Goal: Complete application form

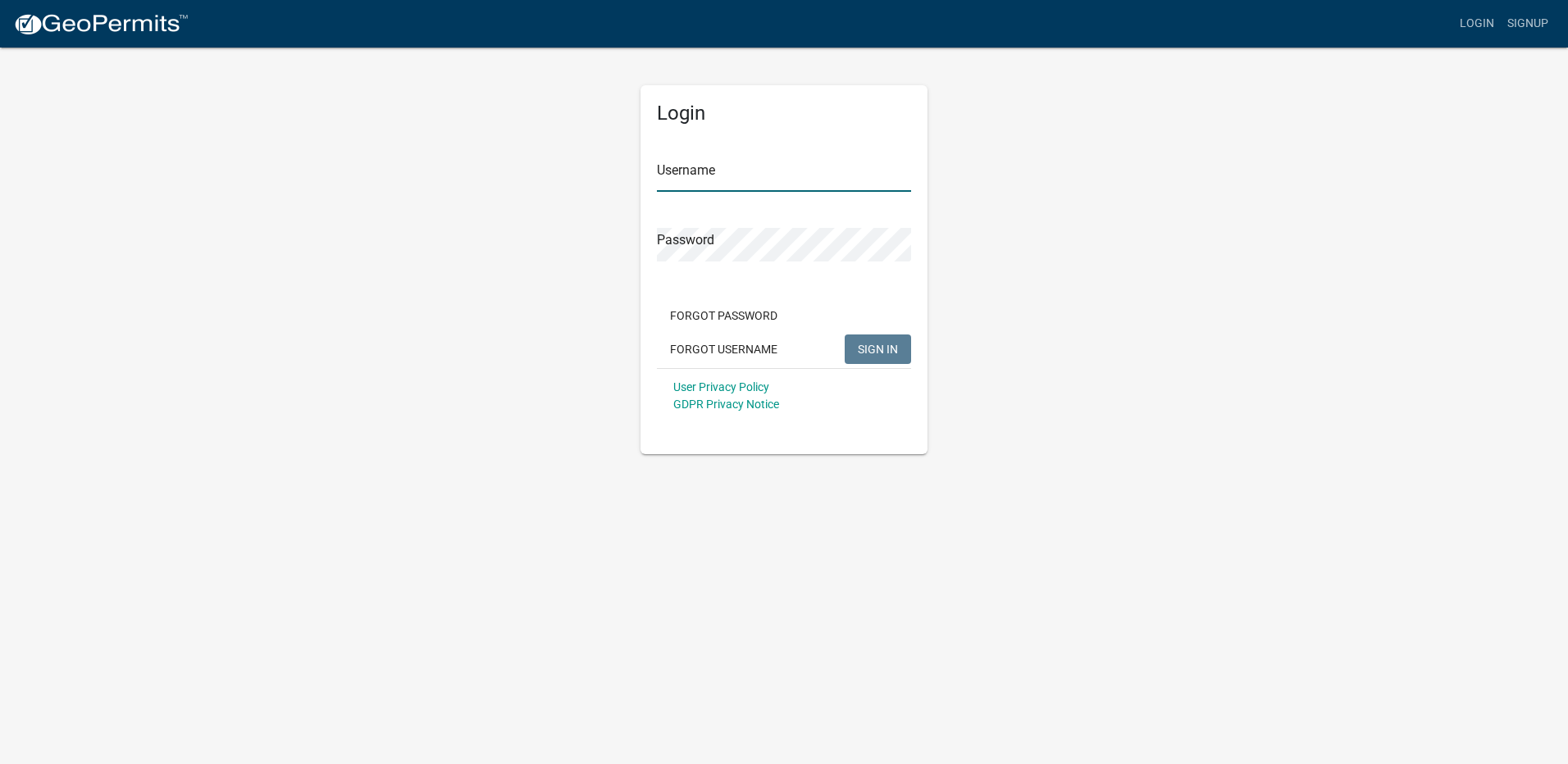
type input "Sljacobs"
click at [882, 352] on span "SIGN IN" at bounding box center [878, 348] width 40 height 13
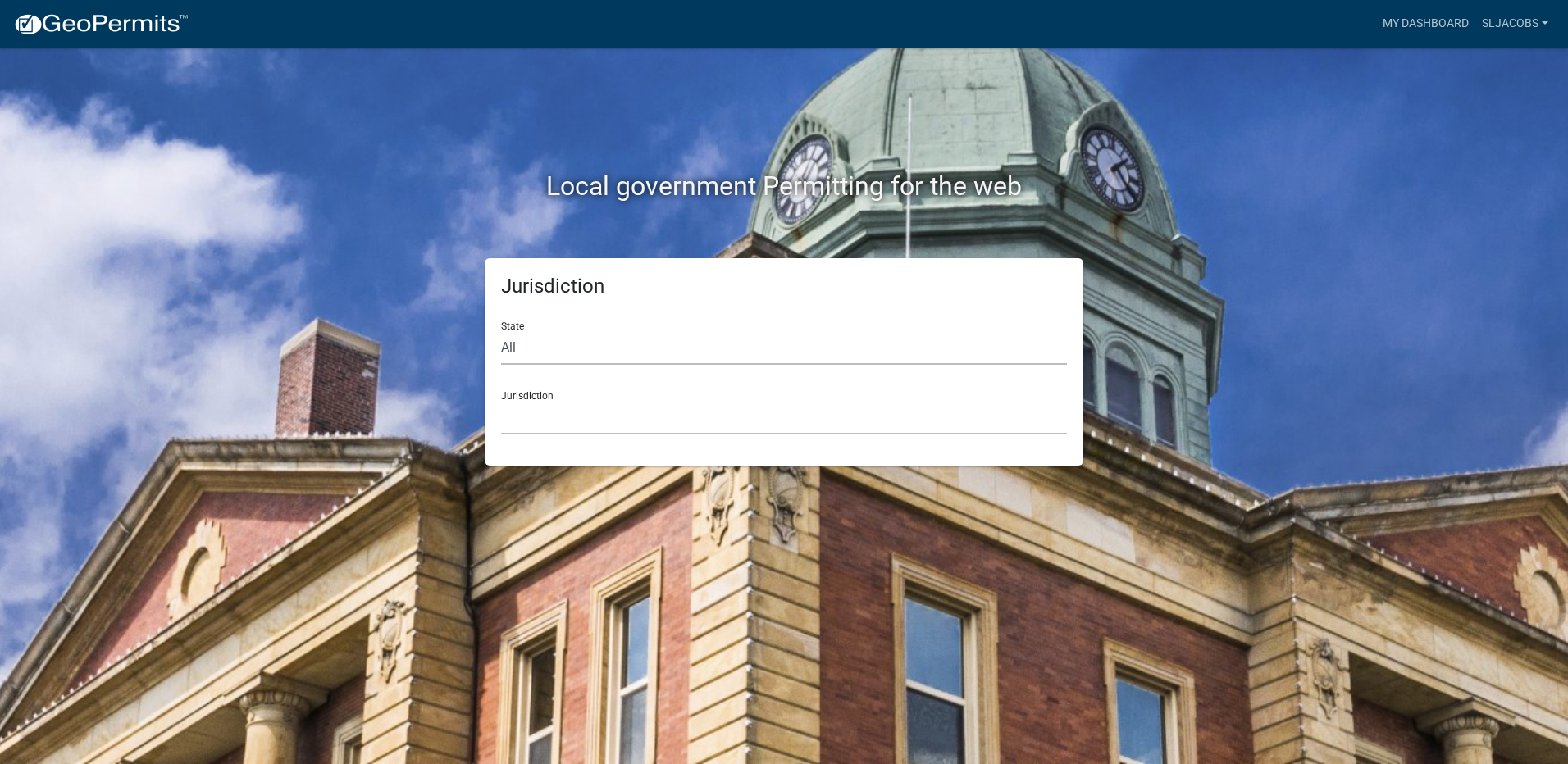
click at [525, 345] on select "All Colorado Georgia Indiana Iowa Kansas Minnesota Ohio South Carolina Wisconsin" at bounding box center [784, 347] width 566 height 34
select select "Indiana"
click at [501, 331] on select "All Colorado Georgia Indiana Iowa Kansas Minnesota Ohio South Carolina Wisconsin" at bounding box center [784, 347] width 566 height 34
click at [563, 387] on div "Jurisdiction City of Charlestown, Indiana City of Jeffersonville, Indiana City …" at bounding box center [784, 406] width 566 height 57
click at [557, 411] on select "City of Charlestown, Indiana City of Jeffersonville, Indiana City of Logansport…" at bounding box center [784, 418] width 566 height 34
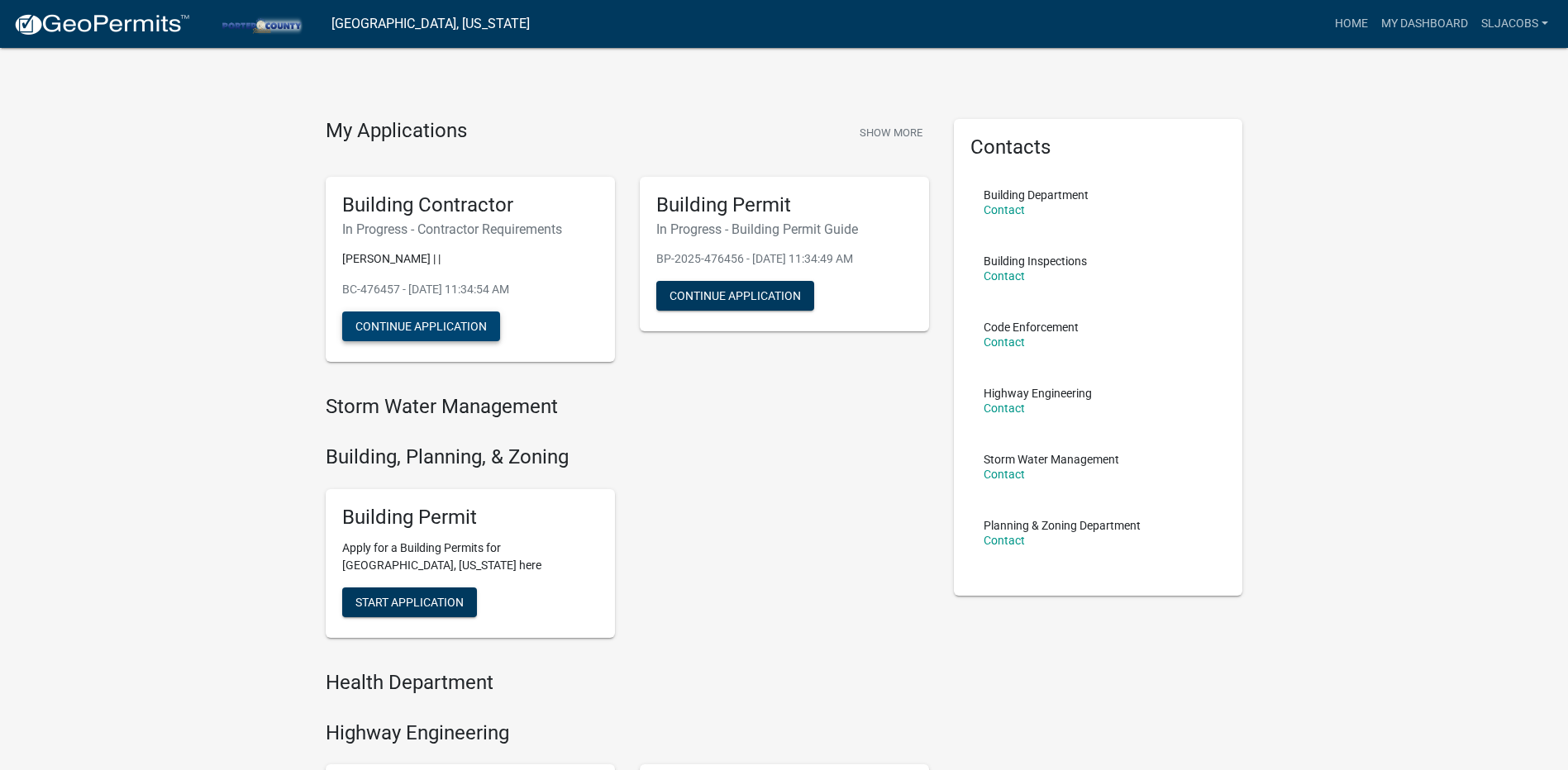
click at [447, 332] on button "Continue Application" at bounding box center [421, 326] width 158 height 30
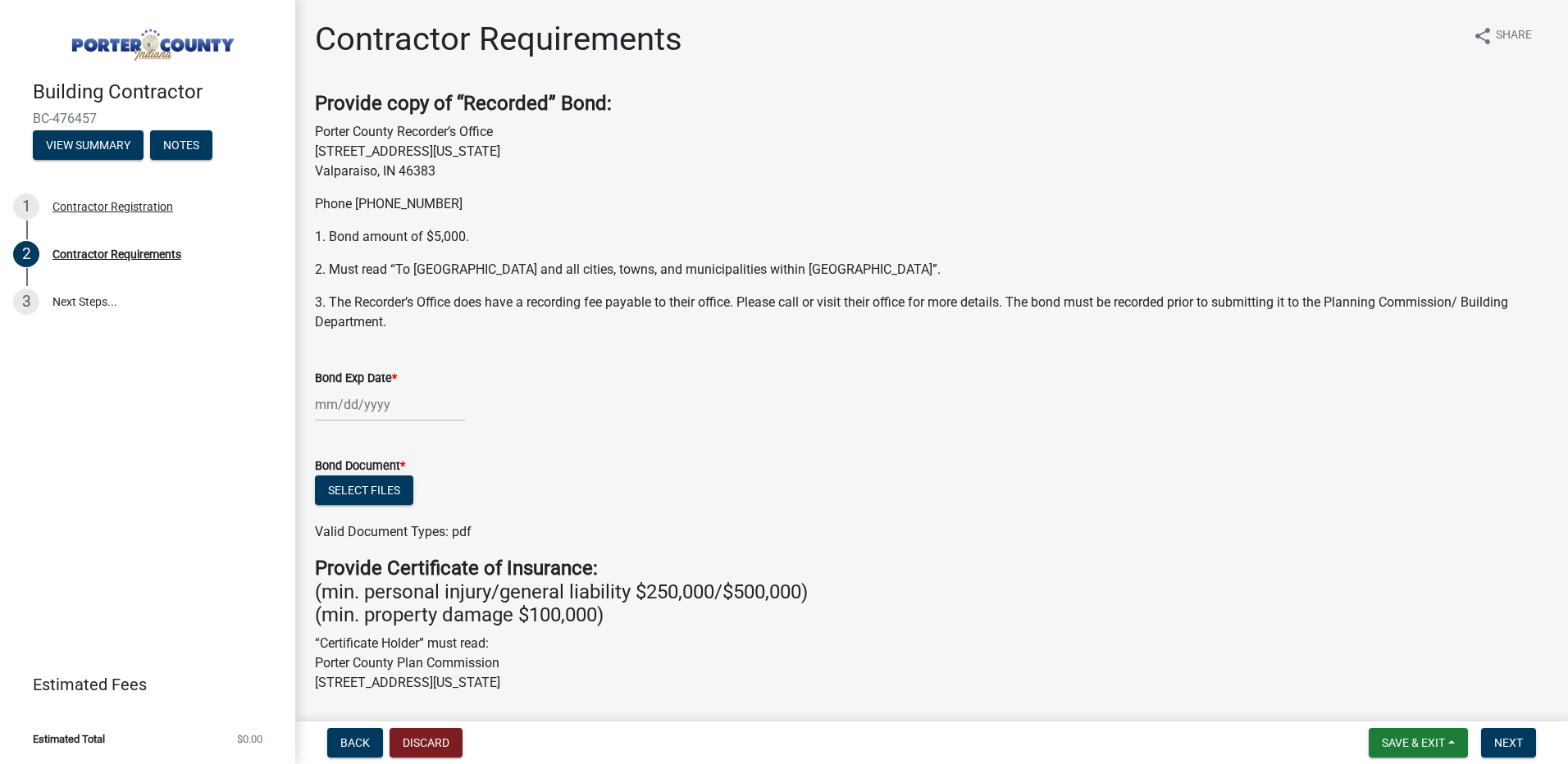
click at [346, 408] on div at bounding box center [390, 404] width 150 height 34
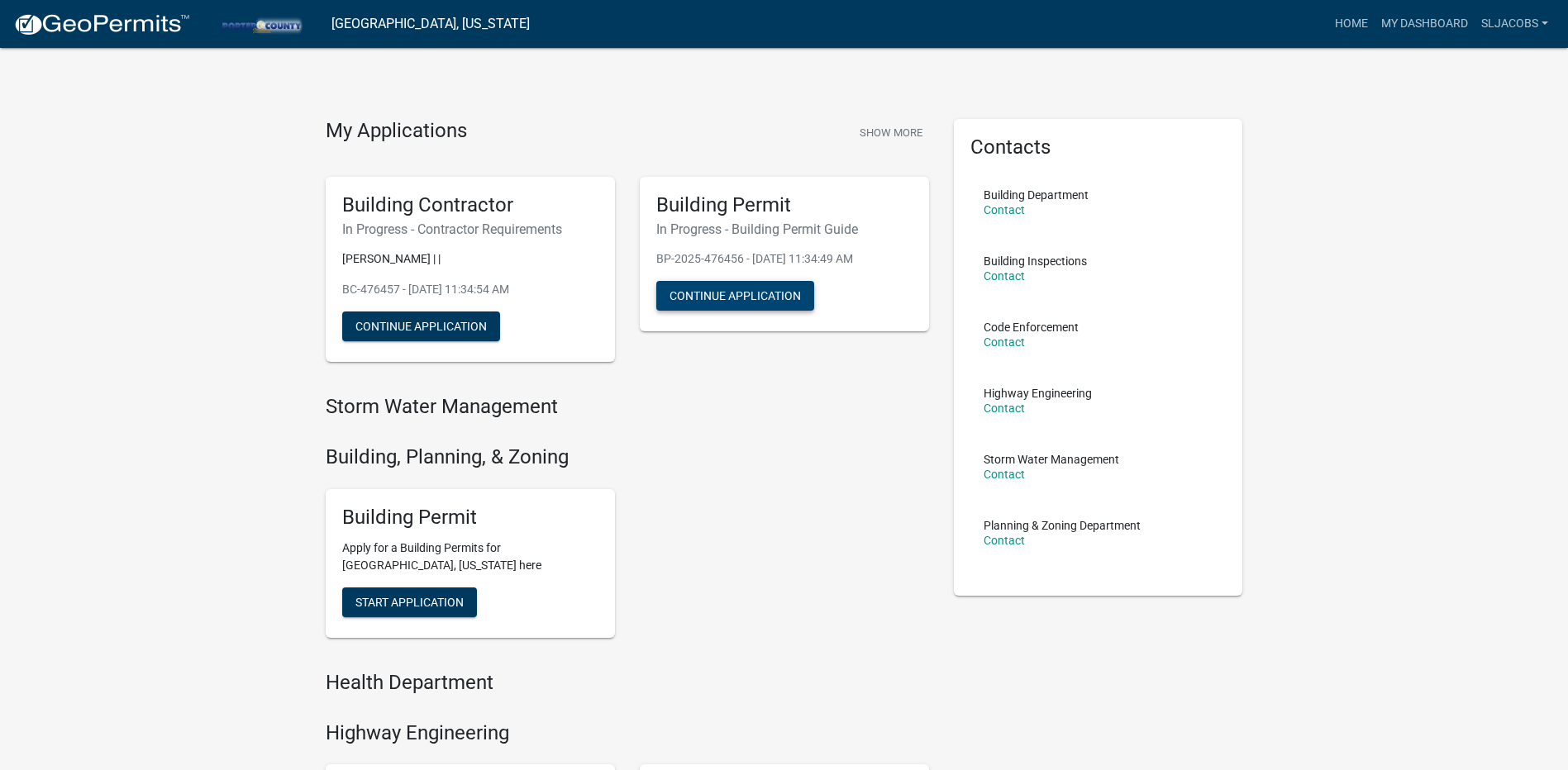
click at [725, 292] on button "Continue Application" at bounding box center [734, 296] width 158 height 30
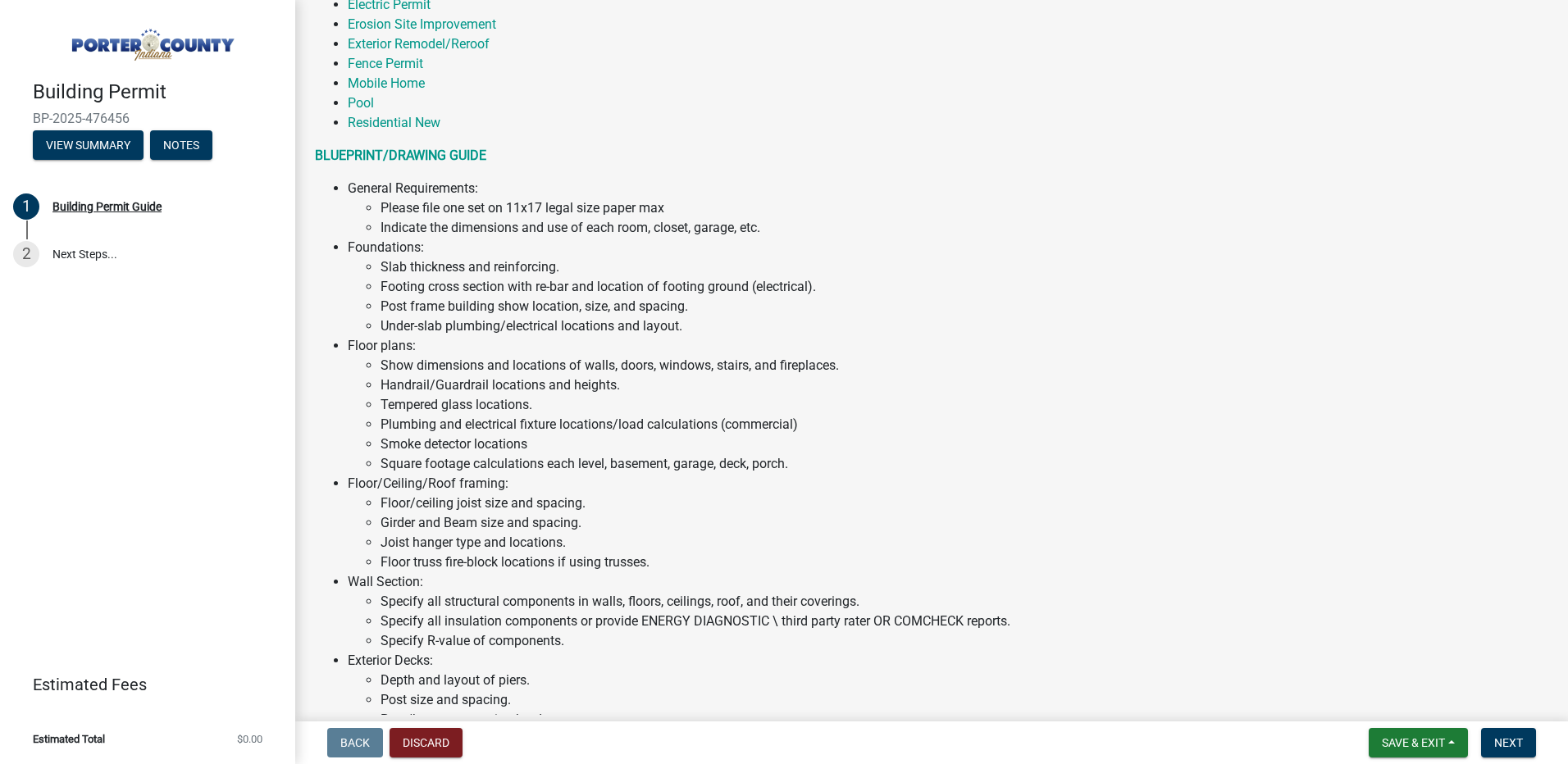
scroll to position [1090, 0]
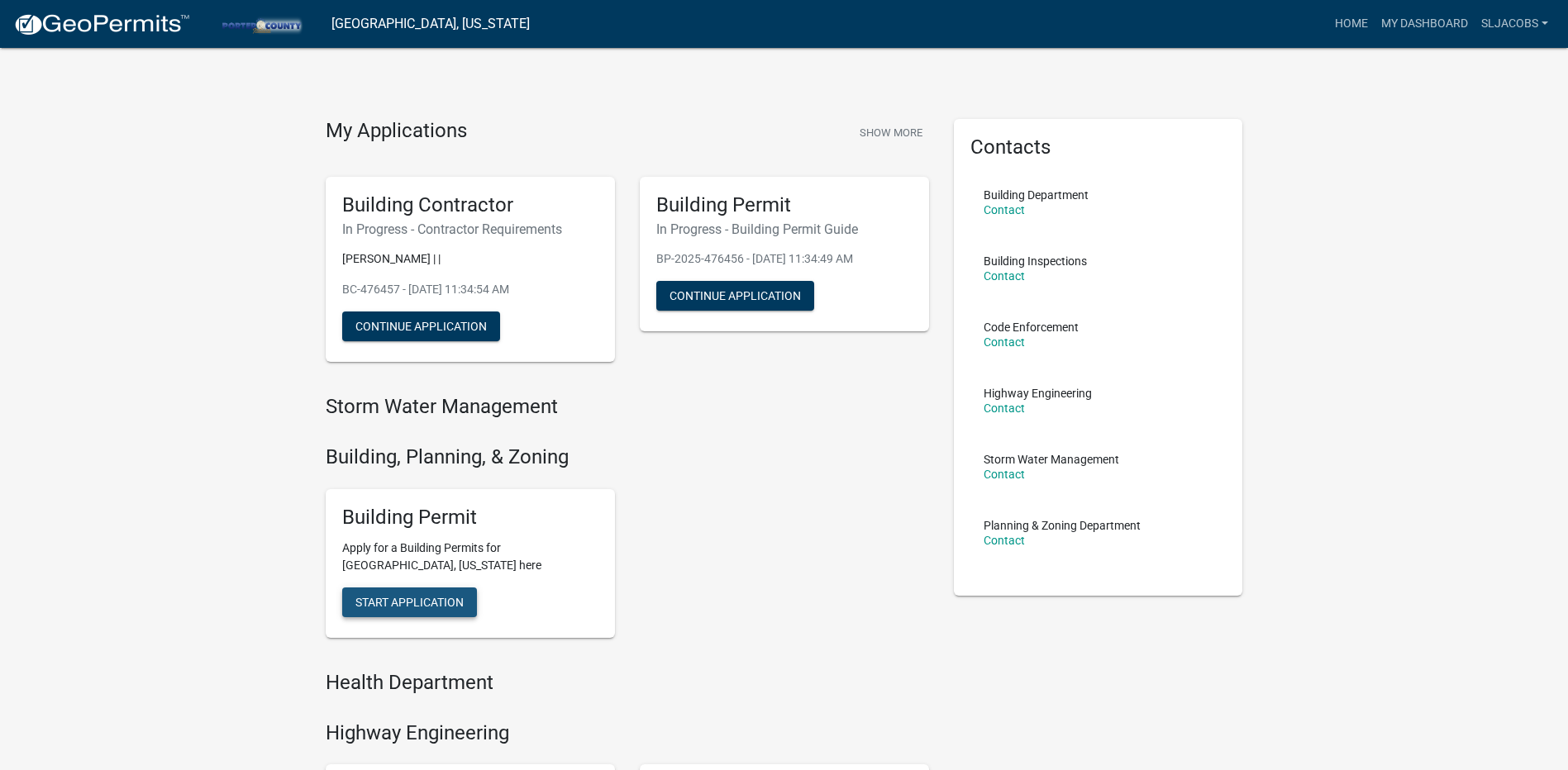
click at [426, 605] on span "Start Application" at bounding box center [409, 602] width 108 height 14
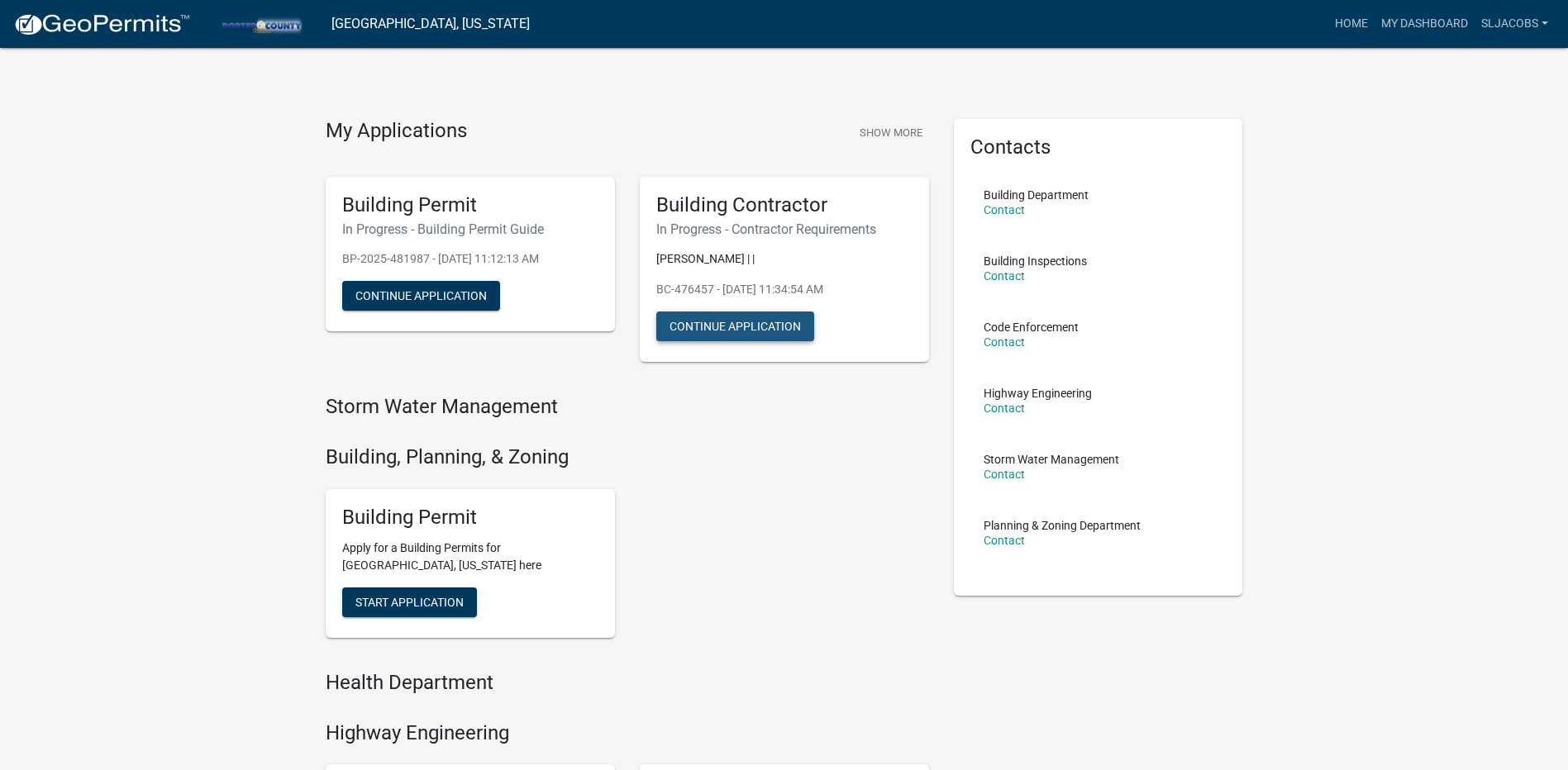
click at [707, 331] on button "Continue Application" at bounding box center [734, 326] width 158 height 30
click at [383, 288] on button "Continue Application" at bounding box center [421, 296] width 158 height 30
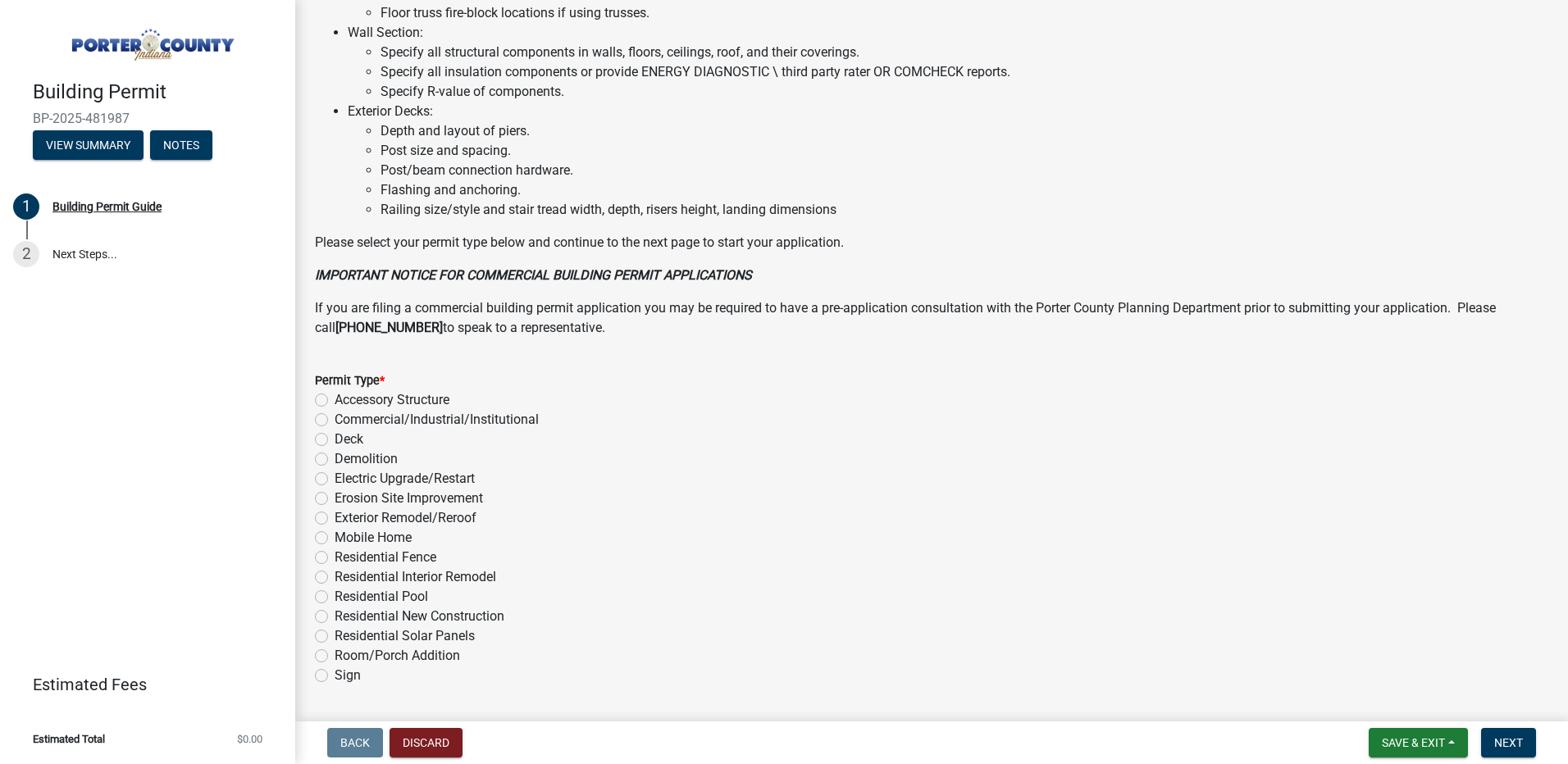
scroll to position [1090, 0]
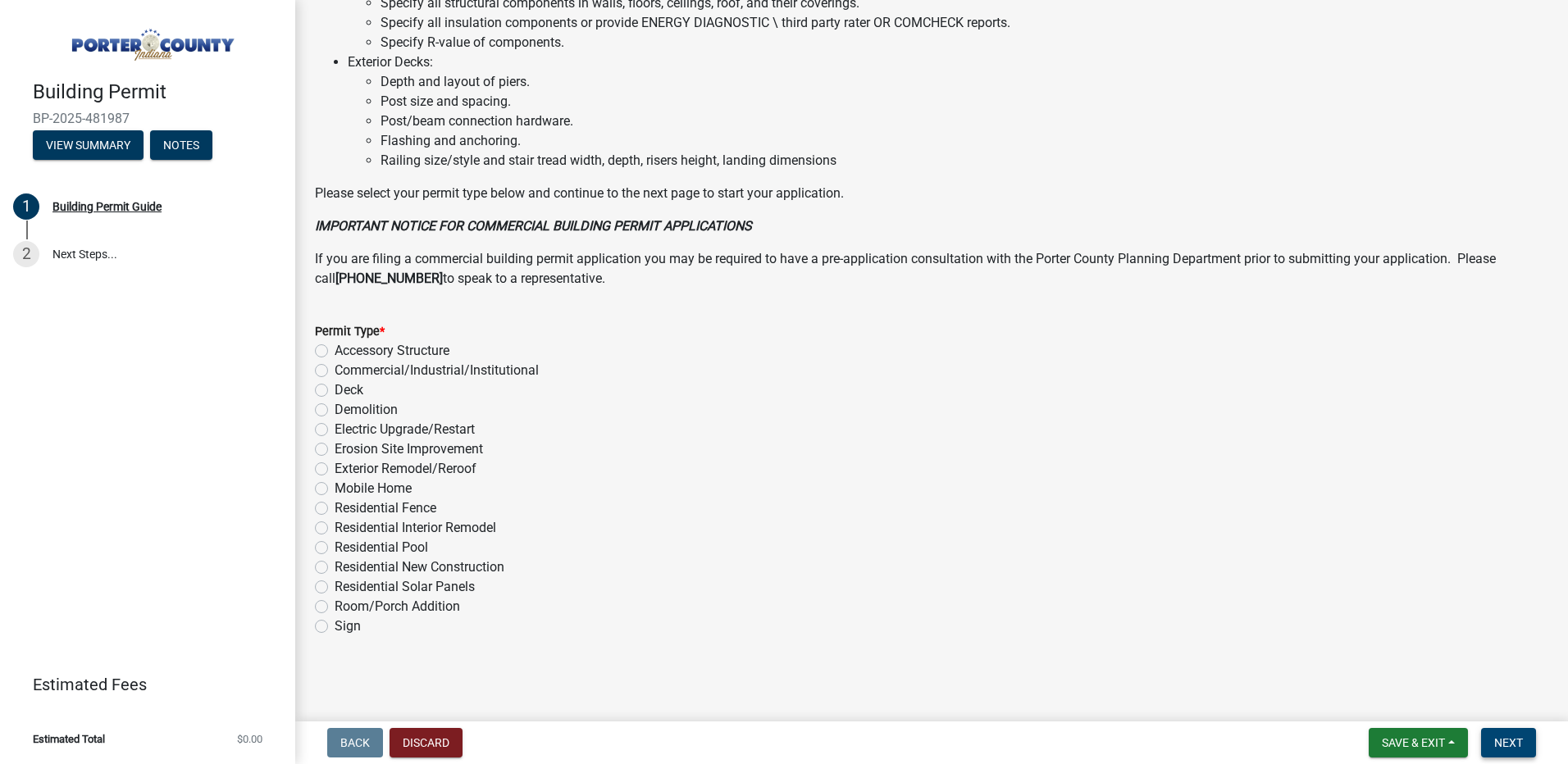
click at [1496, 734] on button "Next" at bounding box center [1508, 743] width 55 height 30
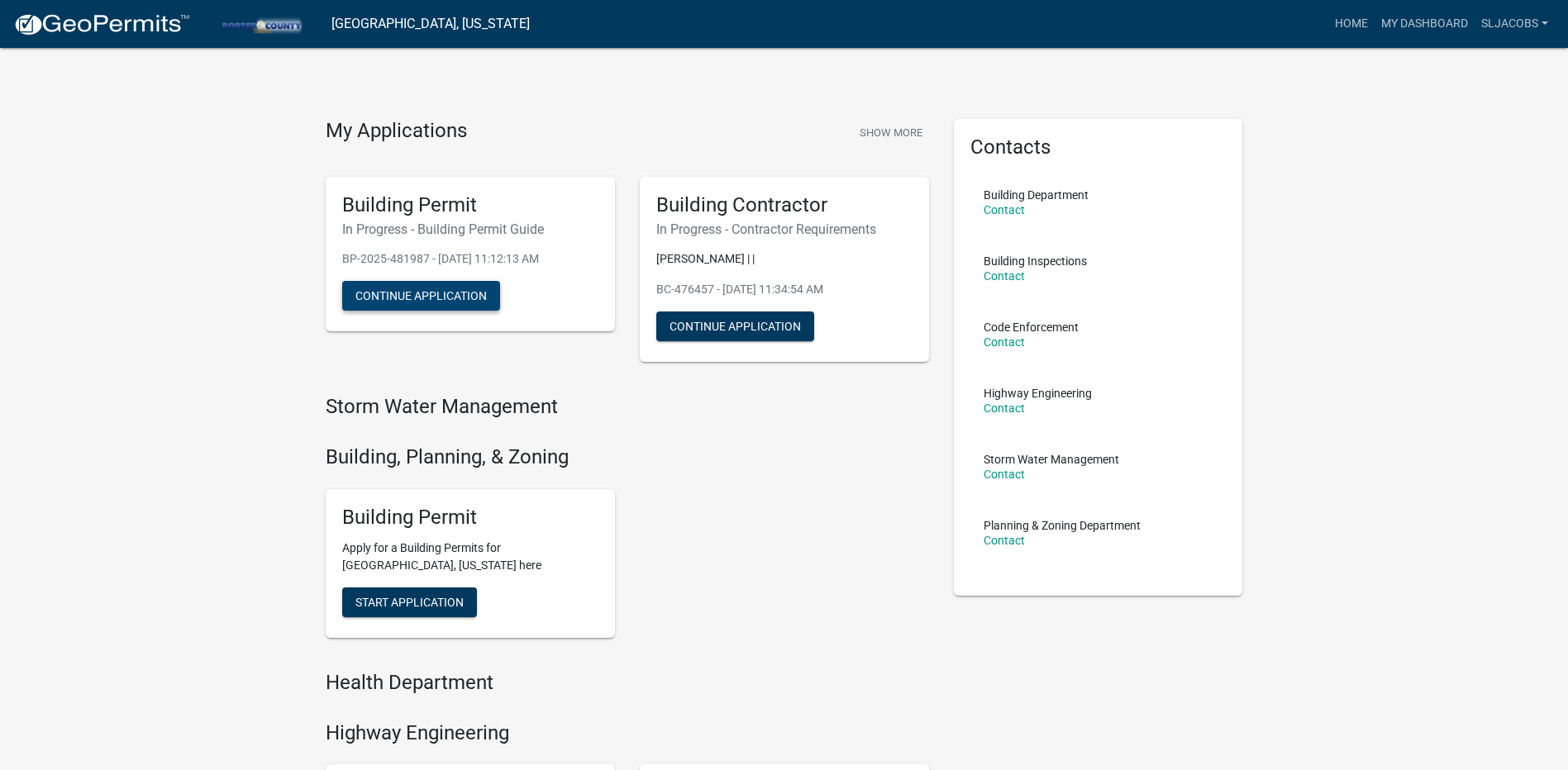
click at [460, 285] on button "Continue Application" at bounding box center [421, 296] width 158 height 30
click at [689, 325] on button "Continue Application" at bounding box center [734, 326] width 158 height 30
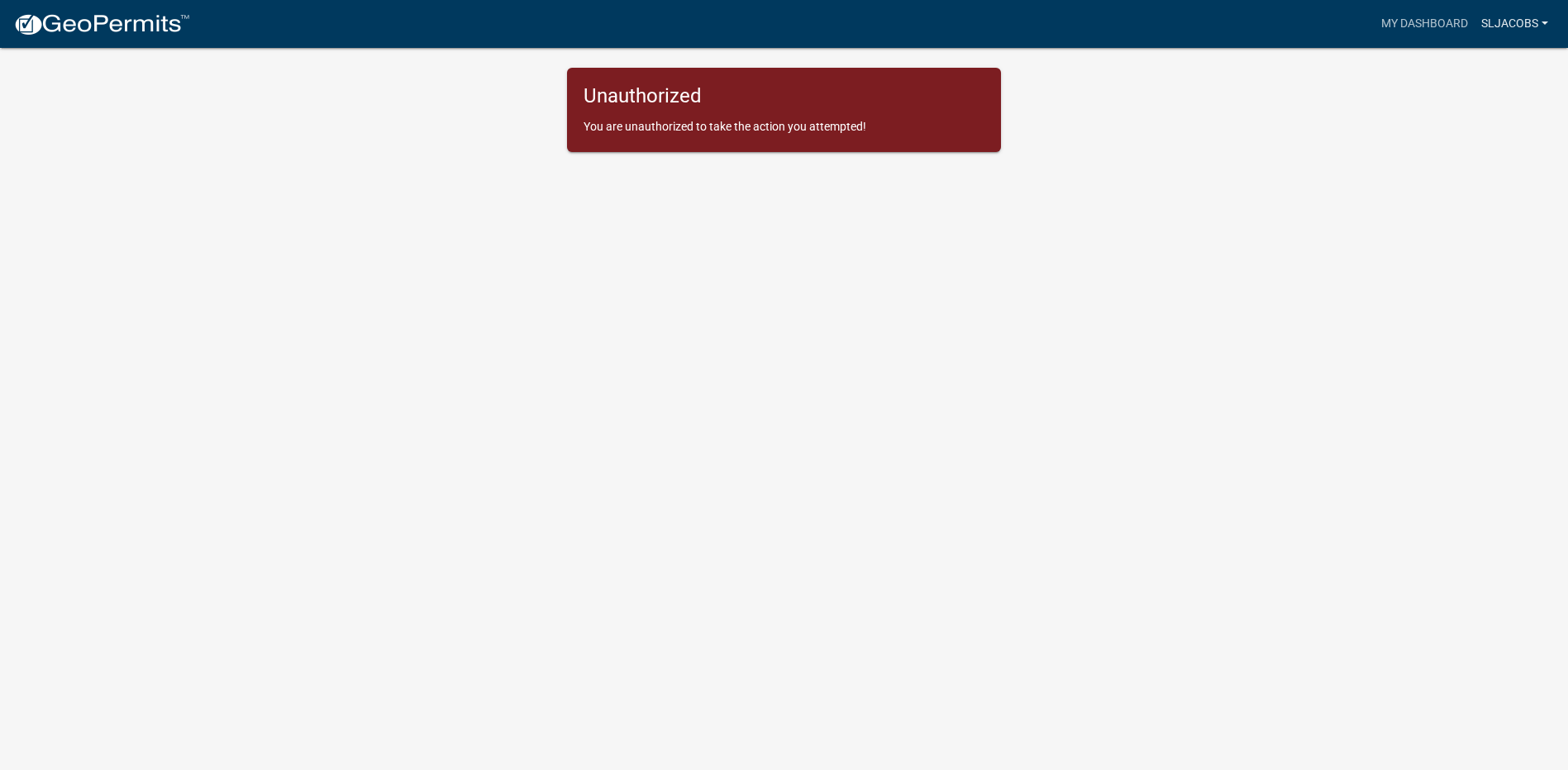
click at [1497, 20] on link "Sljacobs" at bounding box center [1514, 24] width 80 height 31
click at [1434, 70] on link "Account" at bounding box center [1484, 68] width 141 height 40
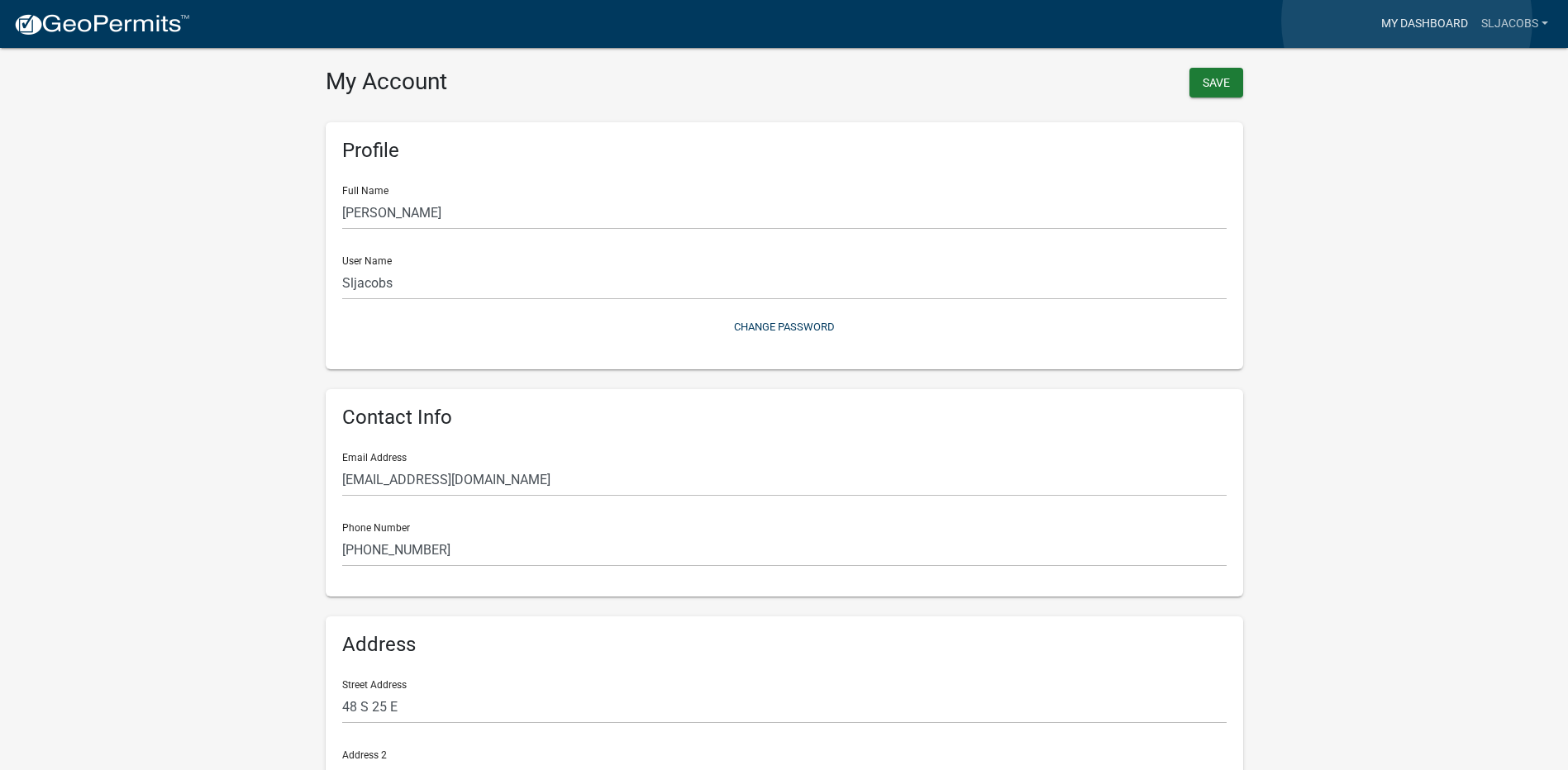
click at [1406, 20] on link "My Dashboard" at bounding box center [1424, 24] width 100 height 31
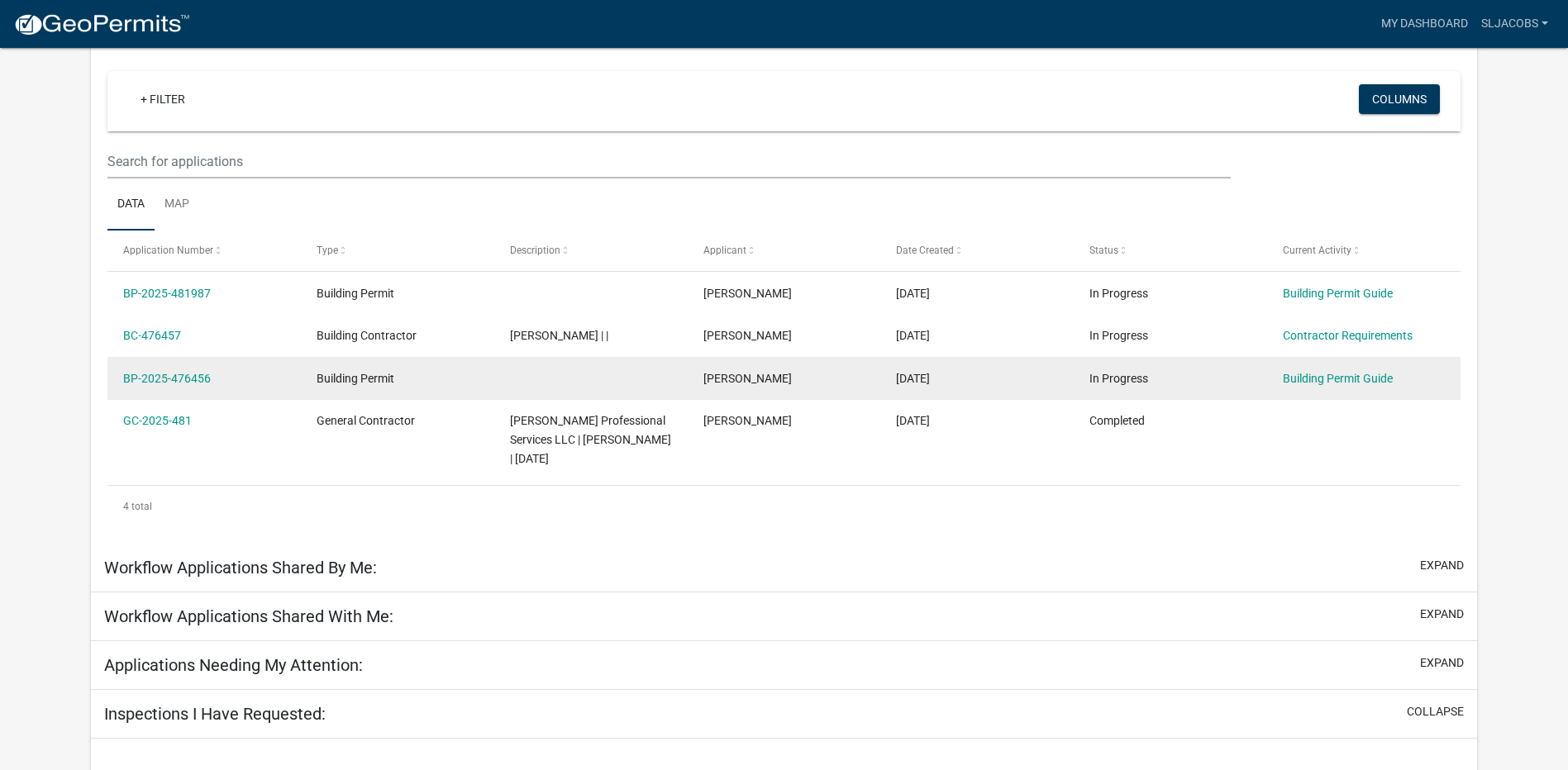
scroll to position [165, 0]
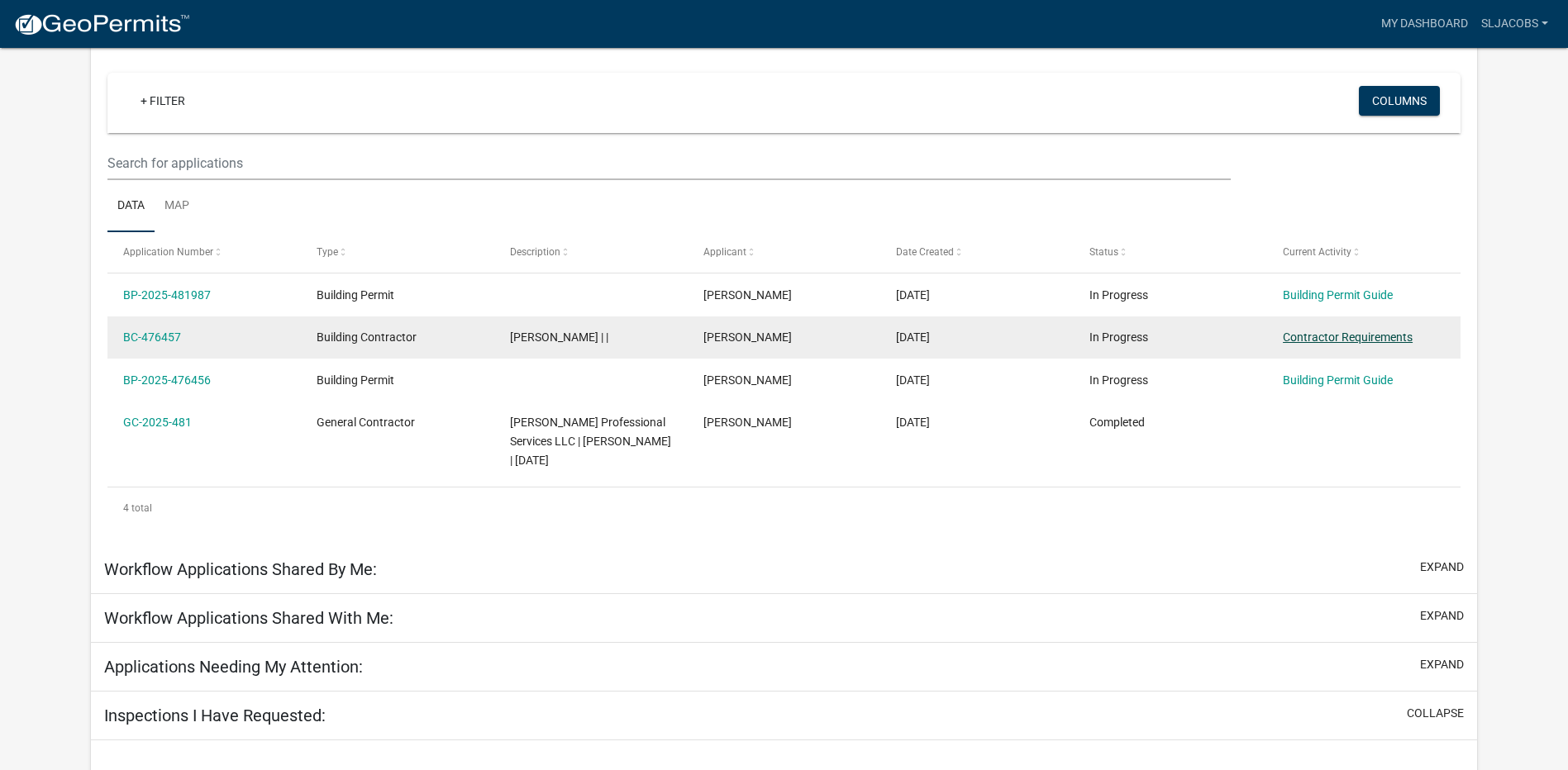
click at [1338, 335] on link "Contractor Requirements" at bounding box center [1347, 338] width 130 height 14
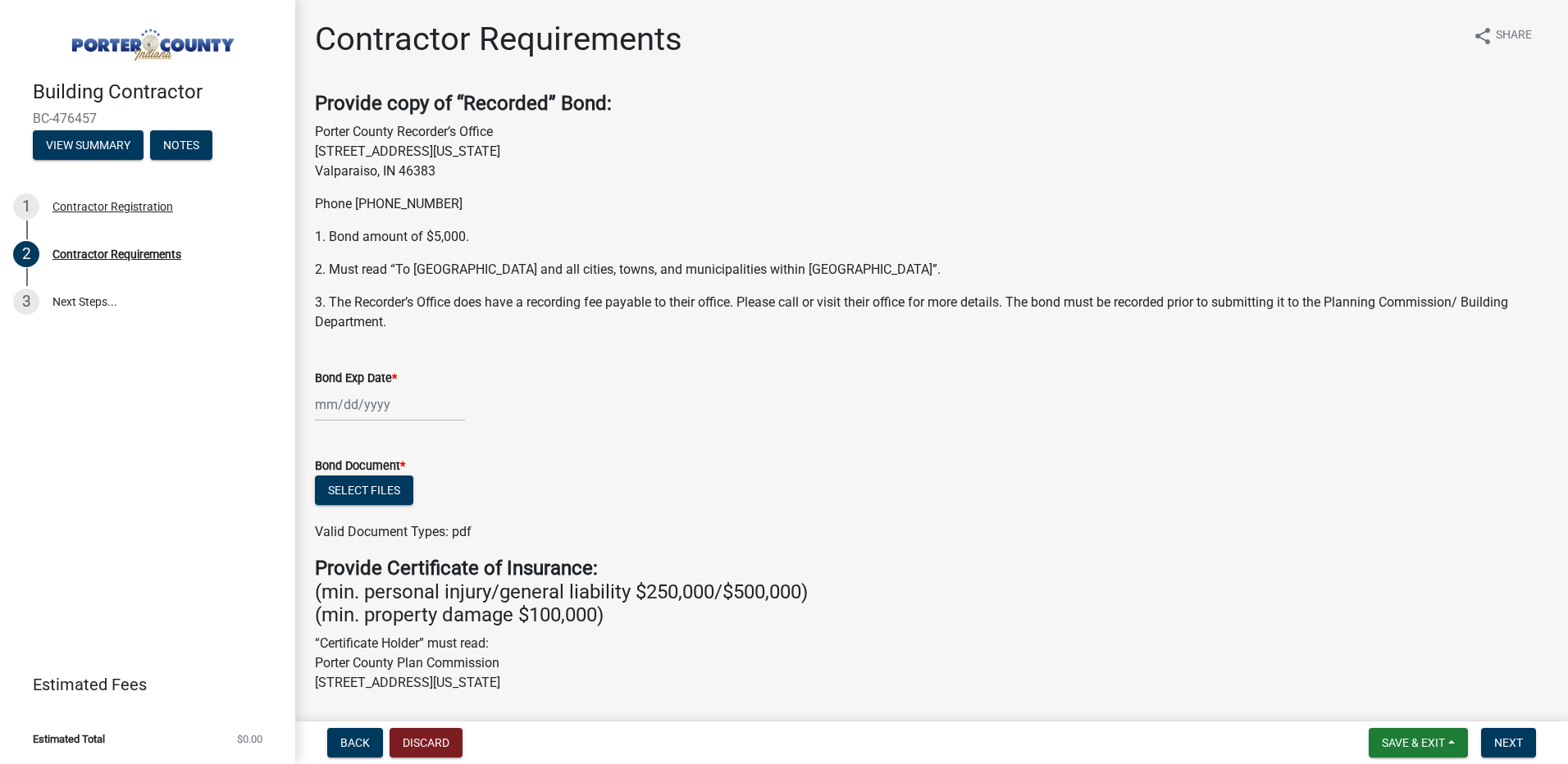
click at [329, 405] on div at bounding box center [390, 404] width 150 height 34
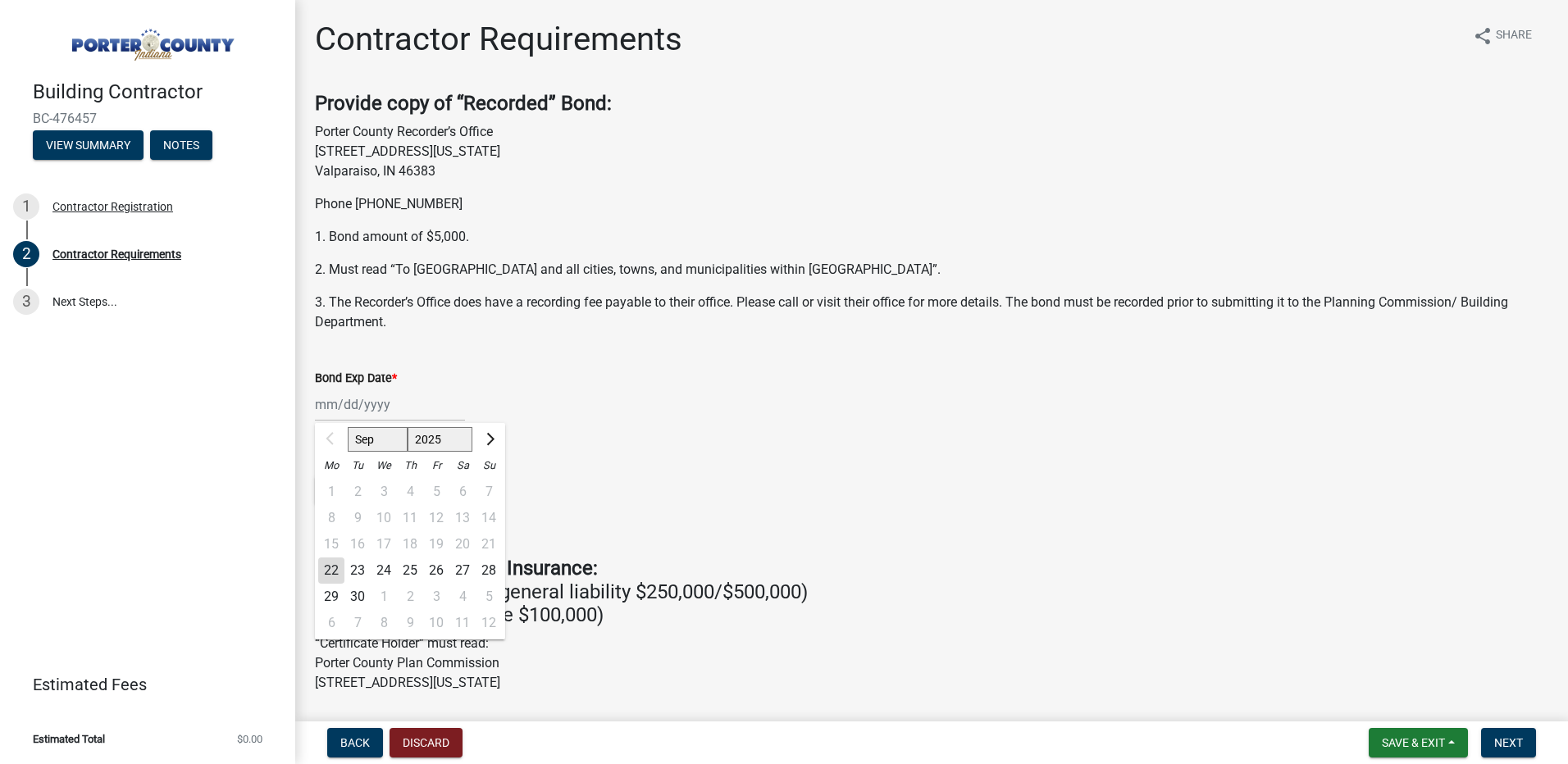
click at [459, 437] on select "2025 2026 2027 2028 2029 2030 2031 2032 2033 2034 2035 2036 2037 2038 2039 2040…" at bounding box center [440, 440] width 65 height 25
select select "2026"
click at [408, 427] on select "2025 2026 2027 2028 2029 2030 2031 2032 2033 2034 2035 2036 2037 2038 2039 2040…" at bounding box center [440, 440] width 65 height 25
click at [356, 488] on div "1" at bounding box center [357, 491] width 26 height 26
type input "09/01/2026"
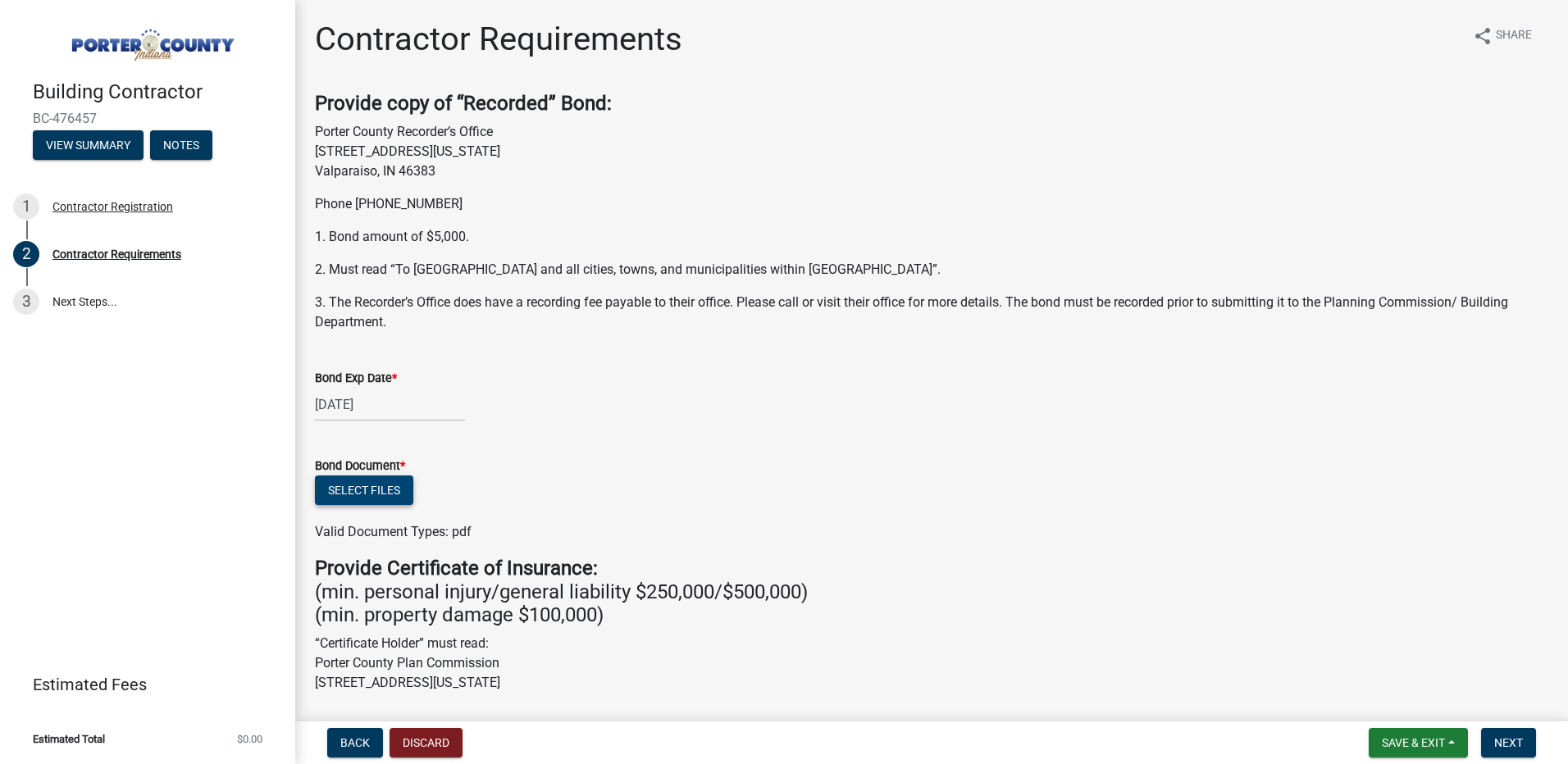
click at [374, 484] on button "Select files" at bounding box center [364, 490] width 99 height 30
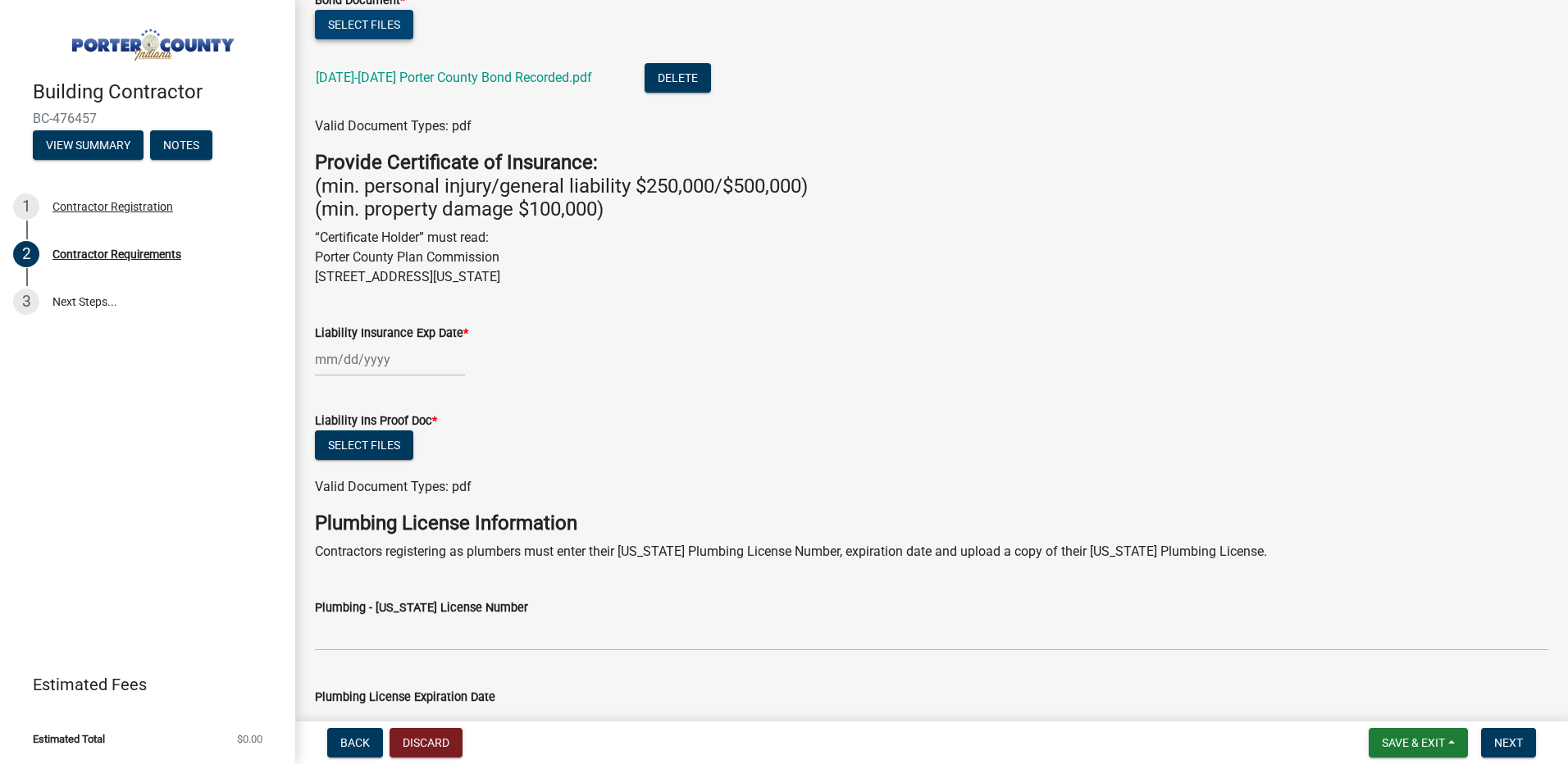
scroll to position [492, 0]
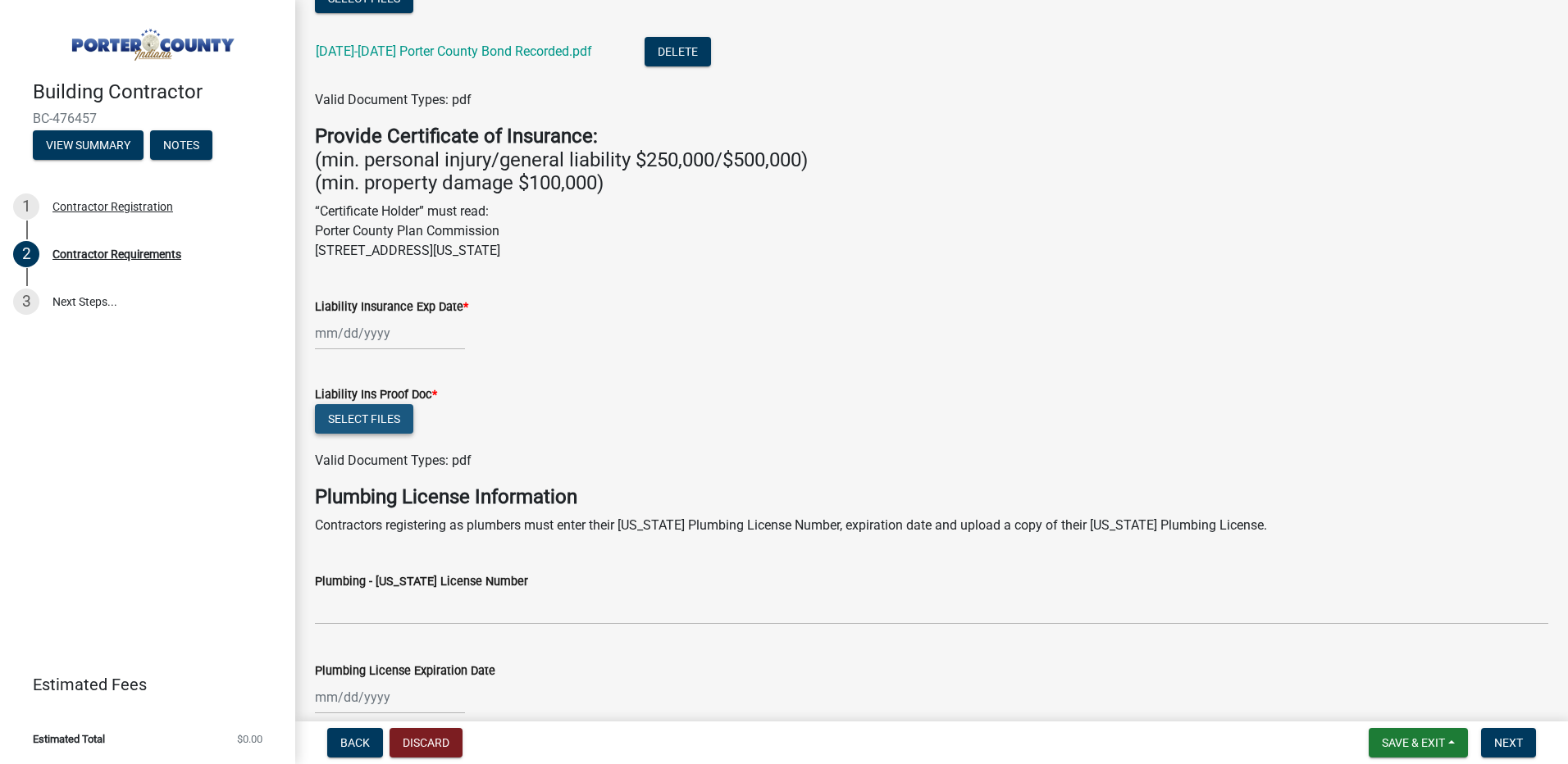
click at [376, 420] on button "Select files" at bounding box center [364, 418] width 99 height 30
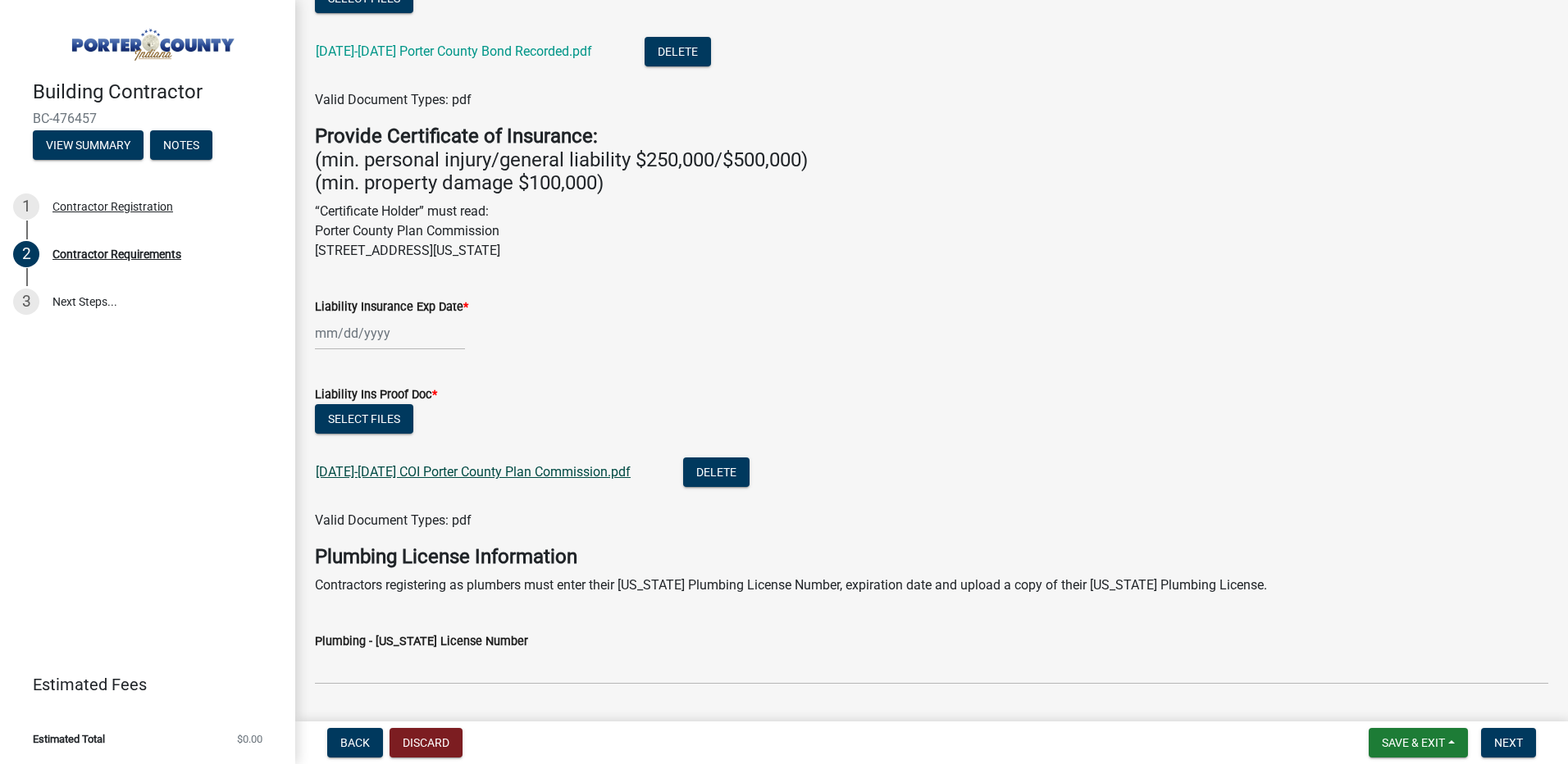
click at [465, 470] on link "2025-2026 COI Porter County Plan Commission.pdf" at bounding box center [473, 472] width 315 height 15
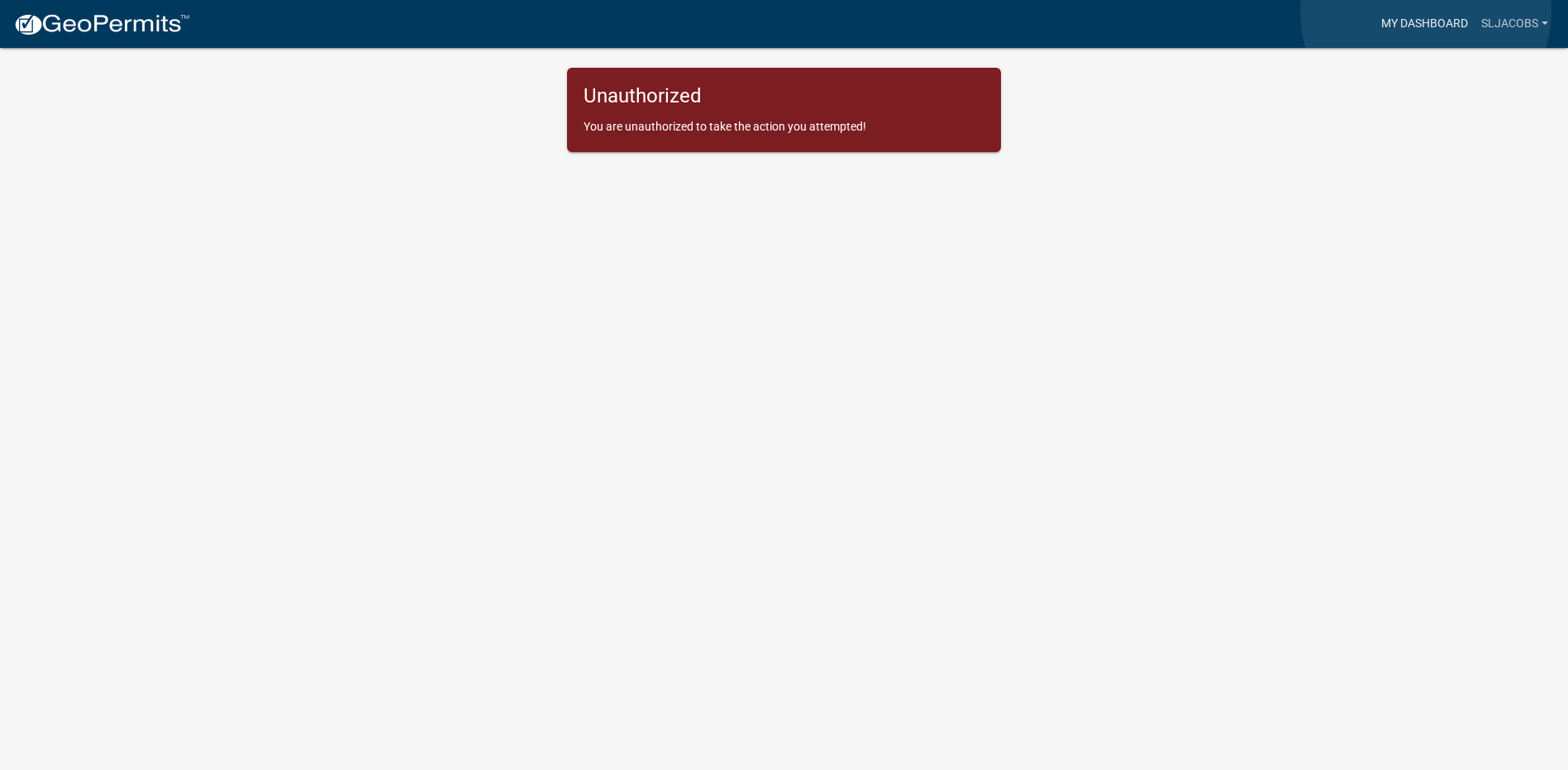
click at [1427, 14] on link "My Dashboard" at bounding box center [1424, 24] width 100 height 31
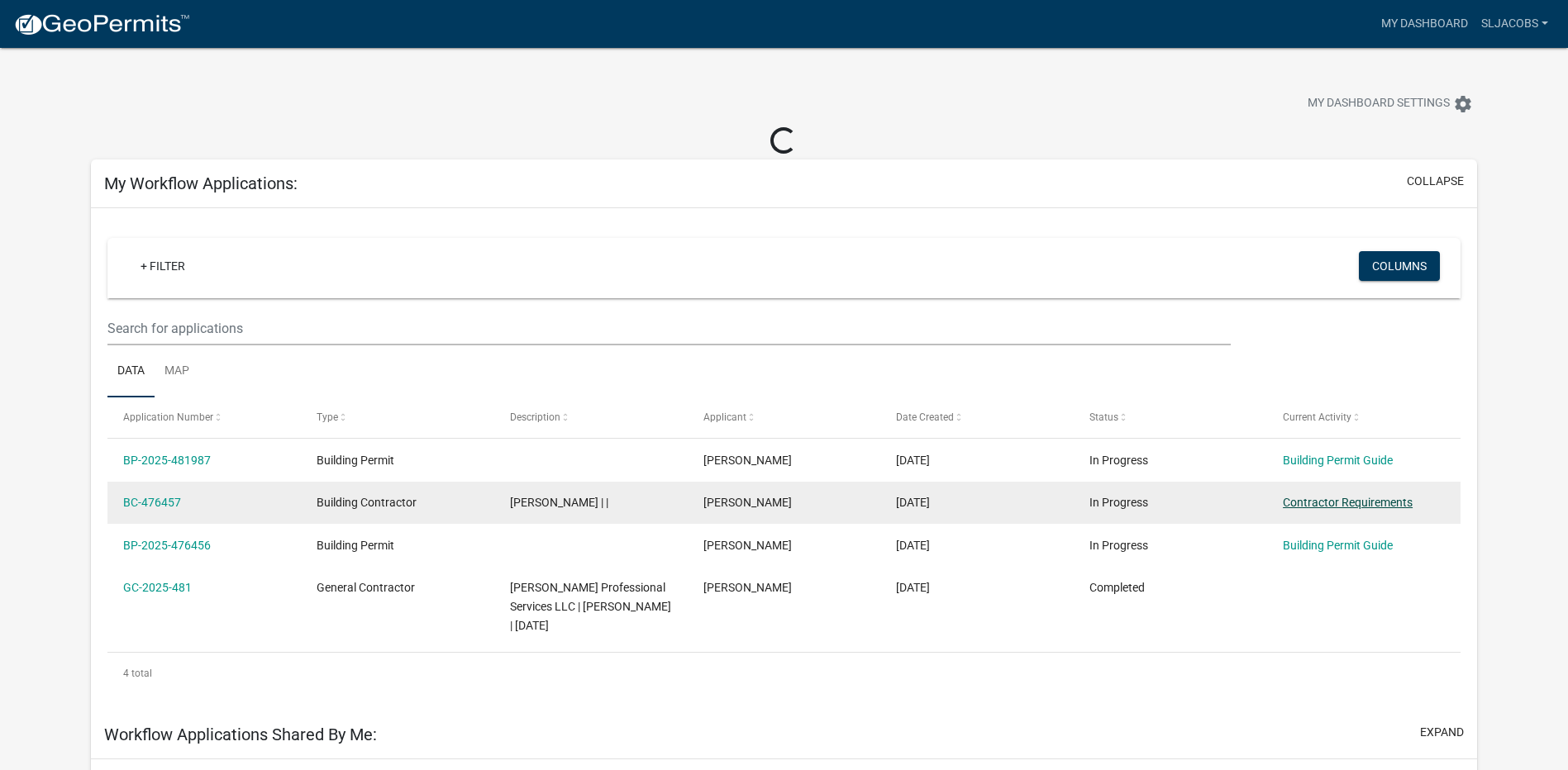
click at [1327, 507] on link "Contractor Requirements" at bounding box center [1347, 503] width 130 height 14
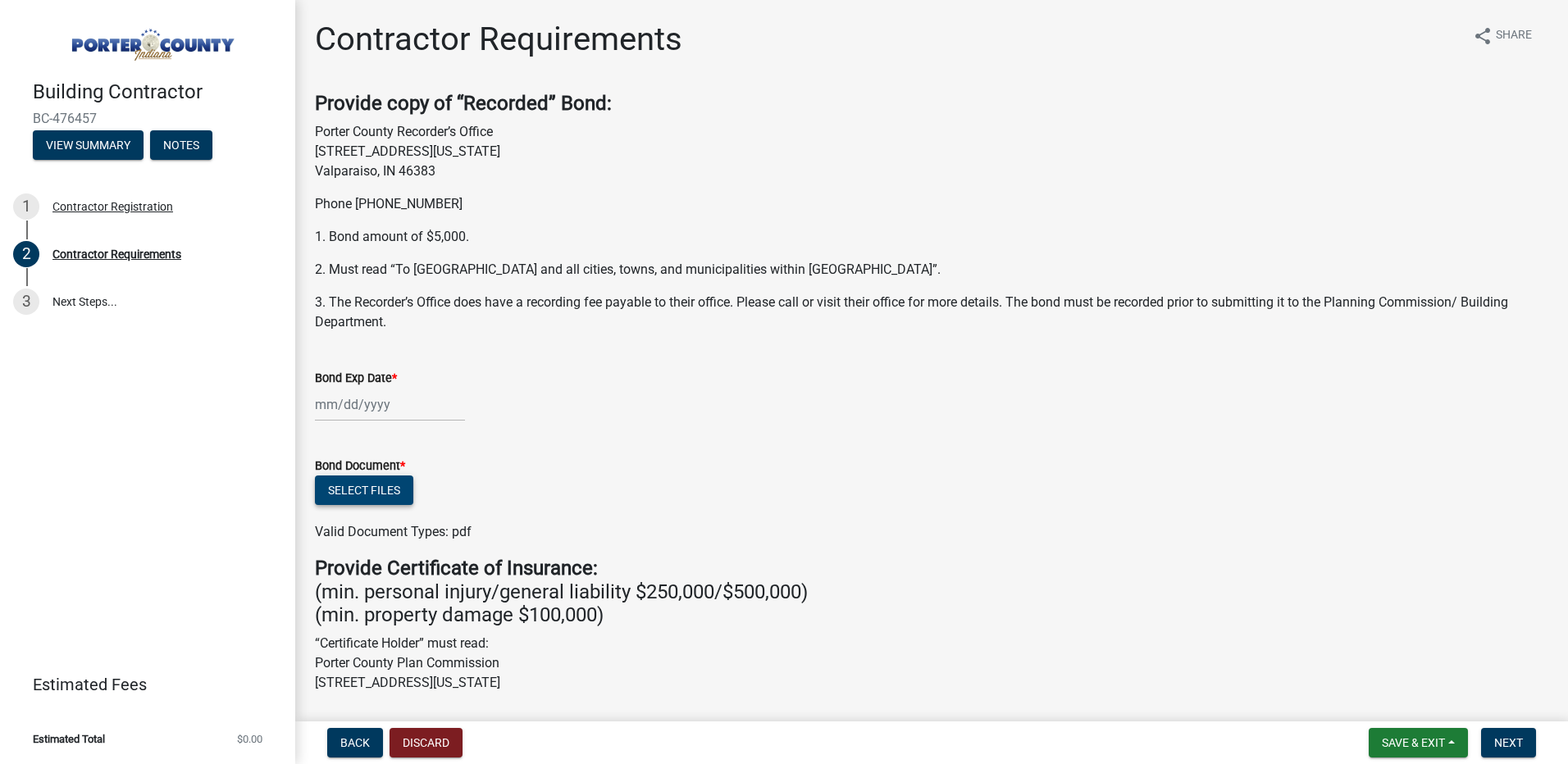
click at [353, 485] on button "Select files" at bounding box center [364, 490] width 99 height 30
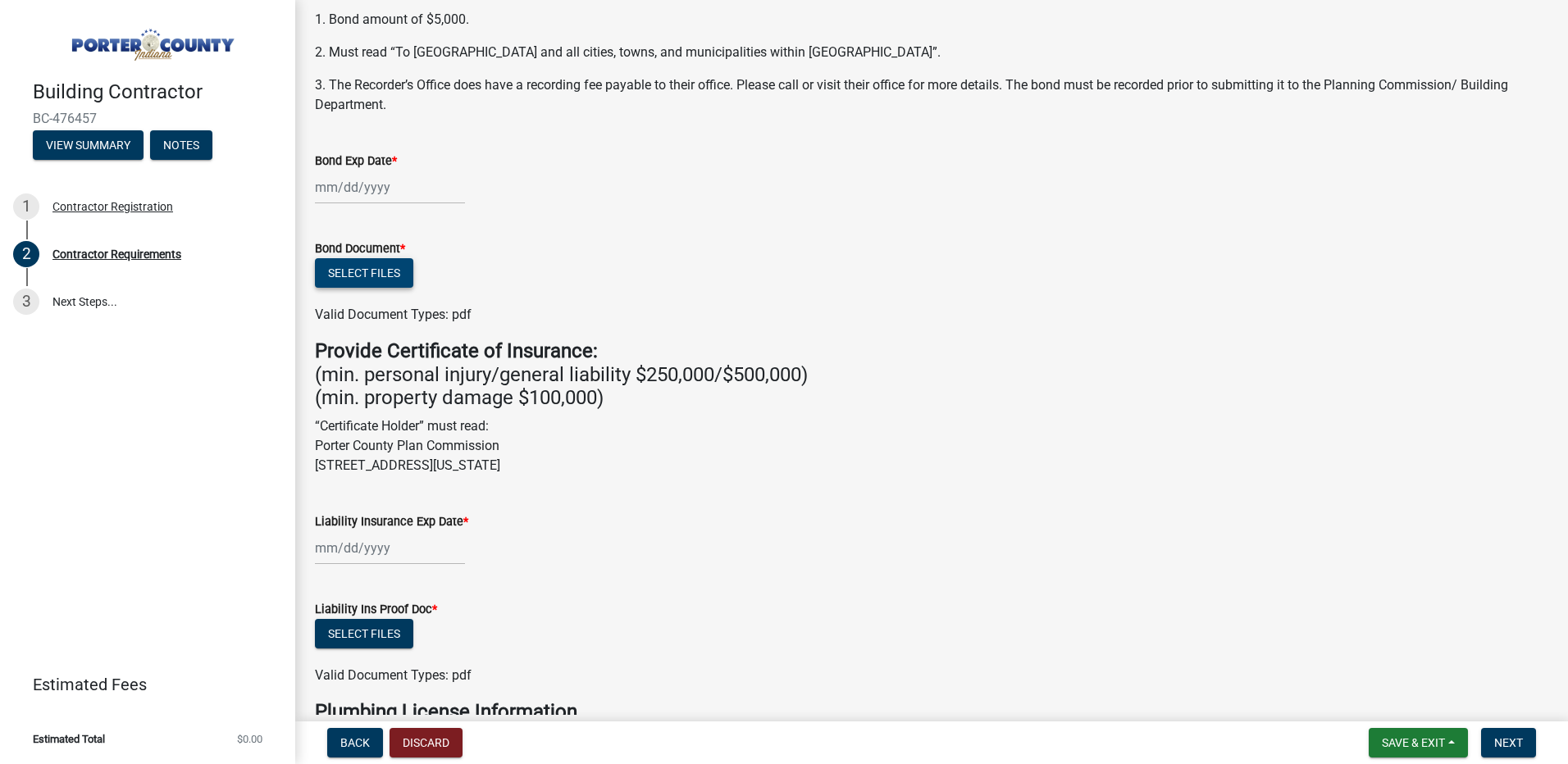
scroll to position [328, 0]
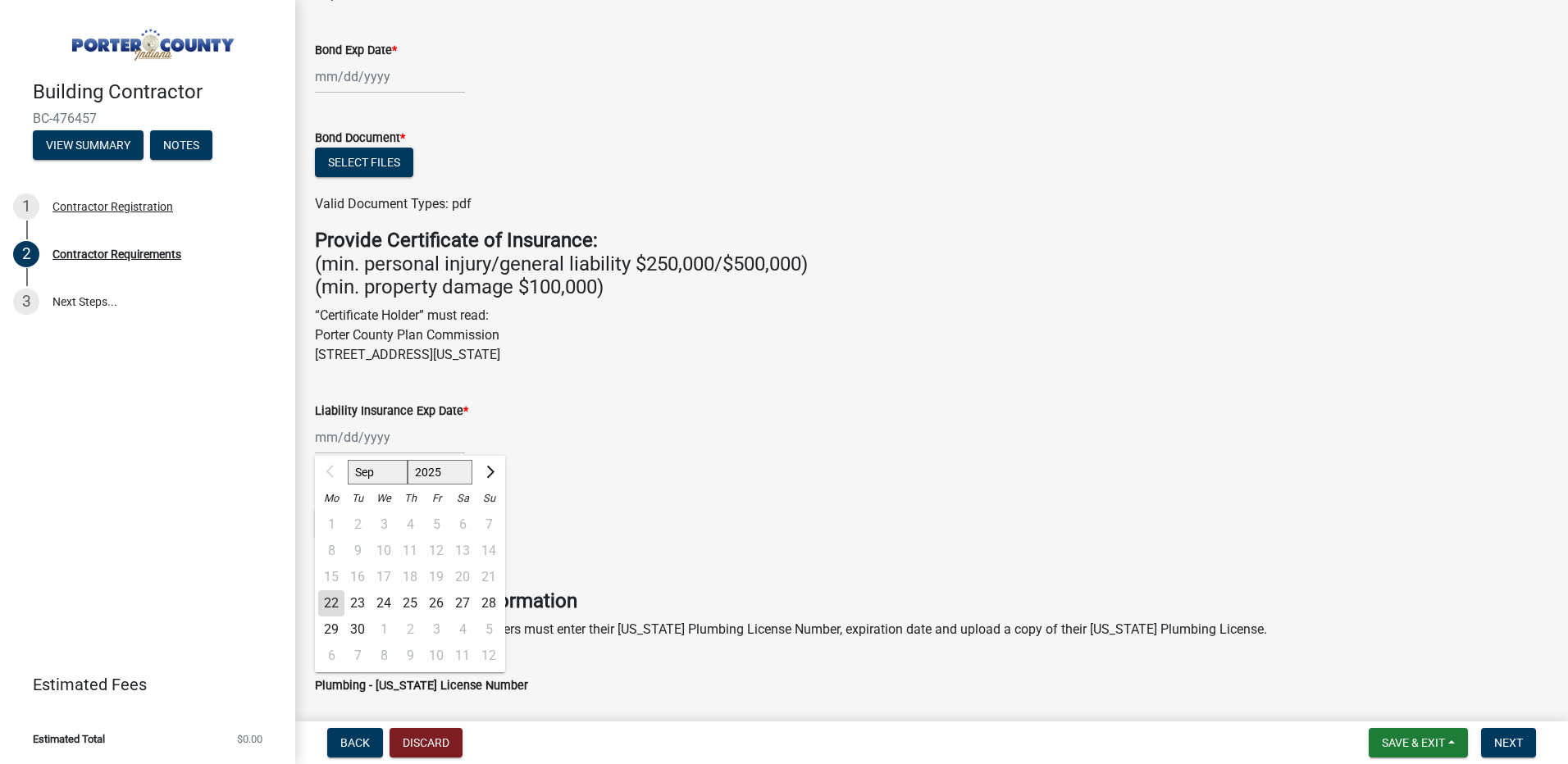
drag, startPoint x: 322, startPoint y: 437, endPoint x: 483, endPoint y: 456, distance: 162.1
click at [323, 437] on div "Sep Oct Nov Dec 2025 2026 2027 2028 2029 2030 2031 2032 2033 2034 2035 2036 203…" at bounding box center [390, 437] width 150 height 34
click at [440, 468] on select "2025 2026 2027 2028 2029 2030 2031 2032 2033 2034 2035 2036 2037 2038 2039 2040…" at bounding box center [440, 472] width 65 height 25
select select "2026"
click at [408, 460] on select "2025 2026 2027 2028 2029 2030 2031 2032 2033 2034 2035 2036 2037 2038 2039 2040…" at bounding box center [440, 472] width 65 height 25
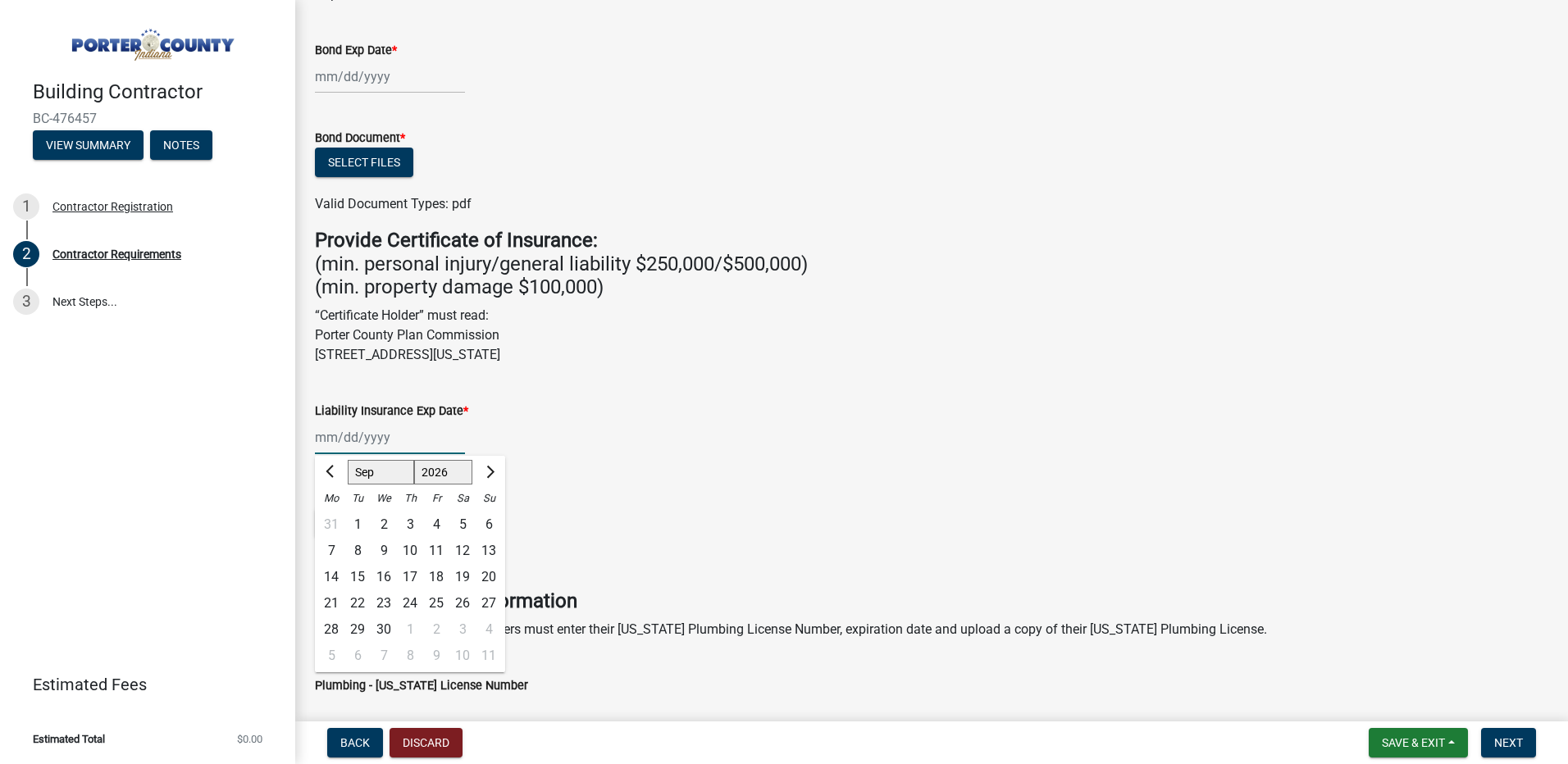
click at [390, 470] on select "Jan Feb Mar Apr May Jun Jul Aug Sep Oct Nov Dec" at bounding box center [380, 472] width 66 height 25
select select "4"
click at [347, 460] on select "Jan Feb Mar Apr May Jun Jul Aug Sep Oct Nov Dec" at bounding box center [380, 472] width 66 height 25
click at [330, 572] on div "13" at bounding box center [331, 577] width 26 height 26
type input "04/13/2026"
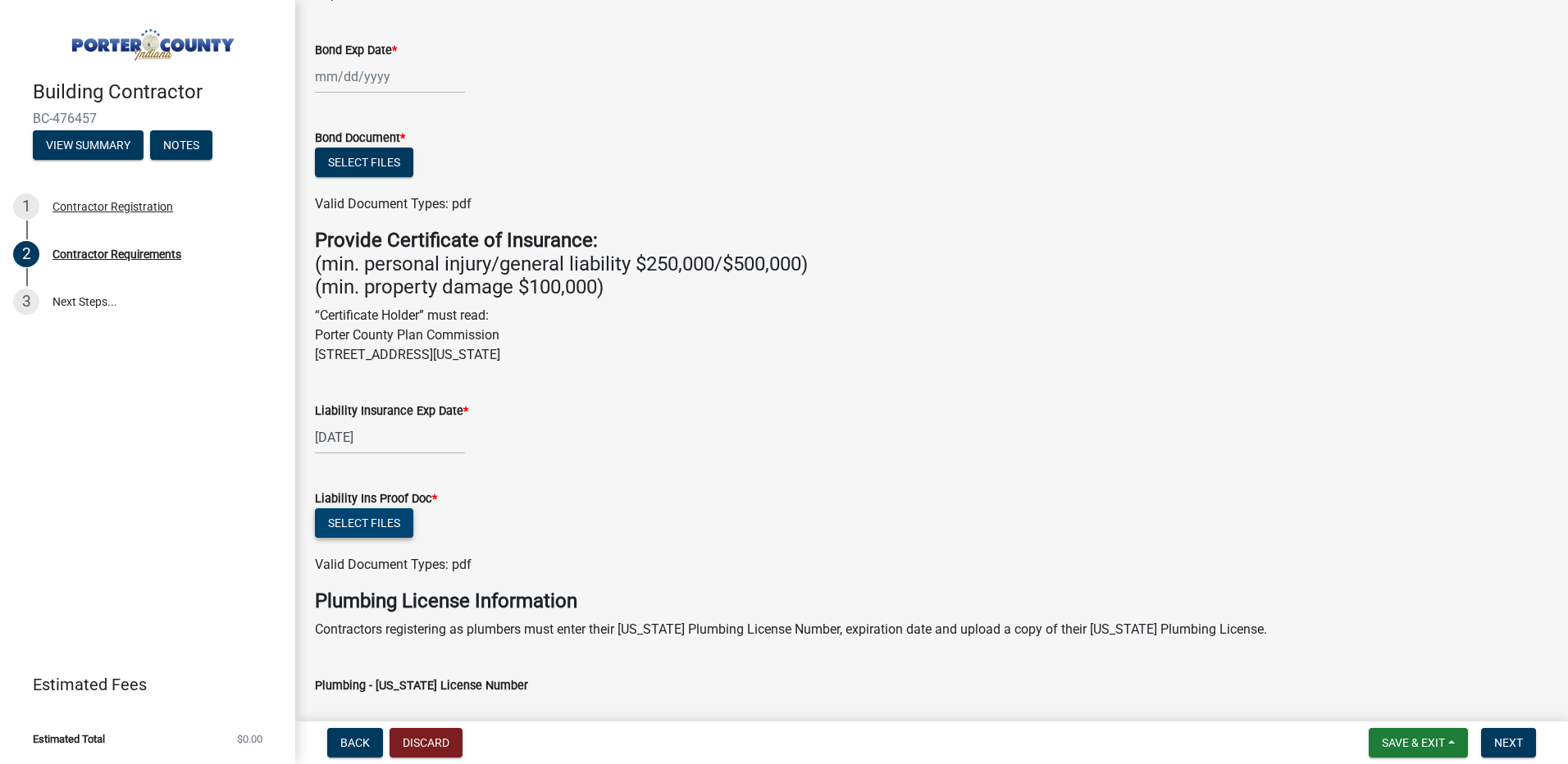
click at [381, 521] on button "Select files" at bounding box center [364, 523] width 99 height 30
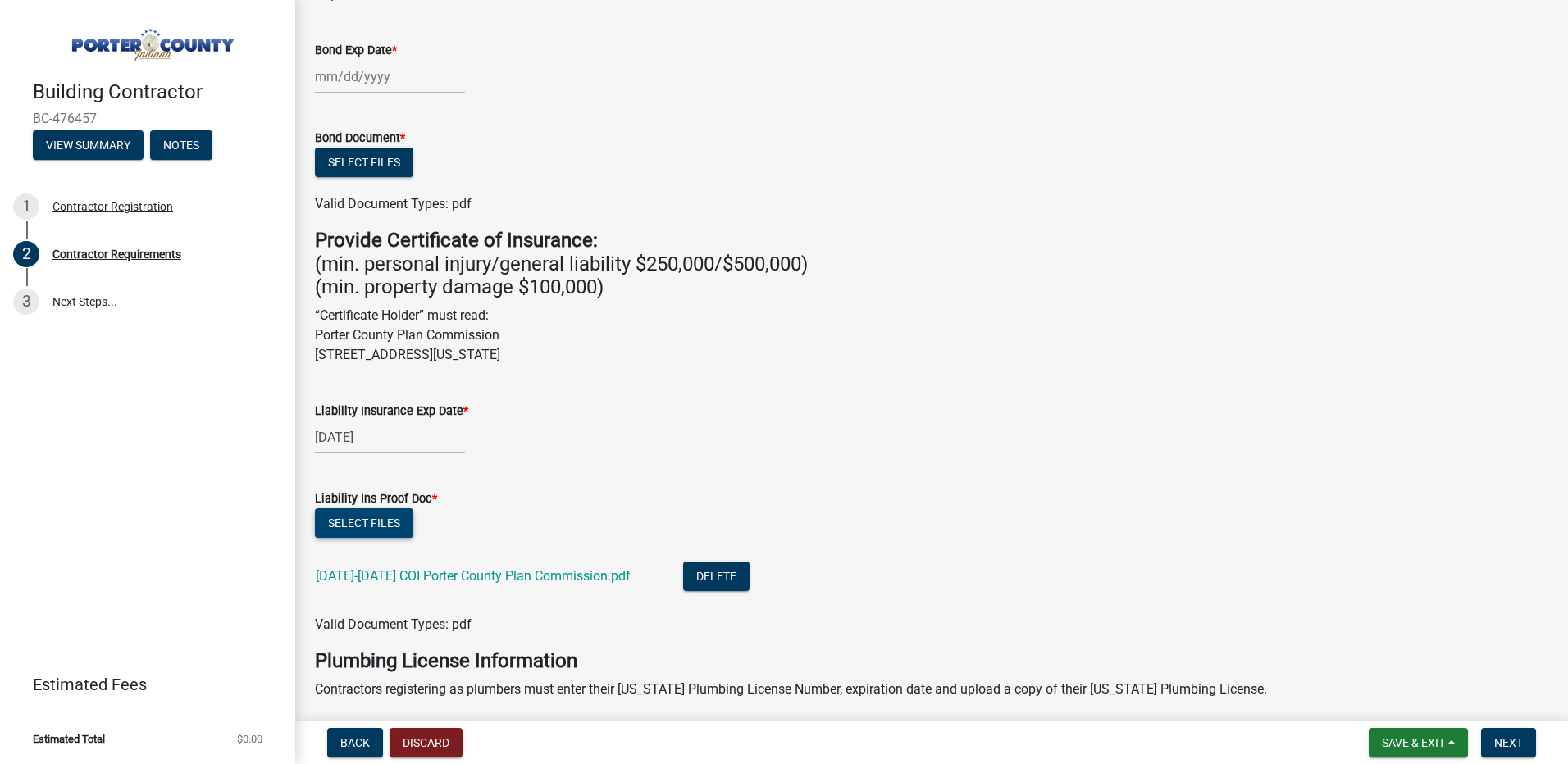
scroll to position [164, 0]
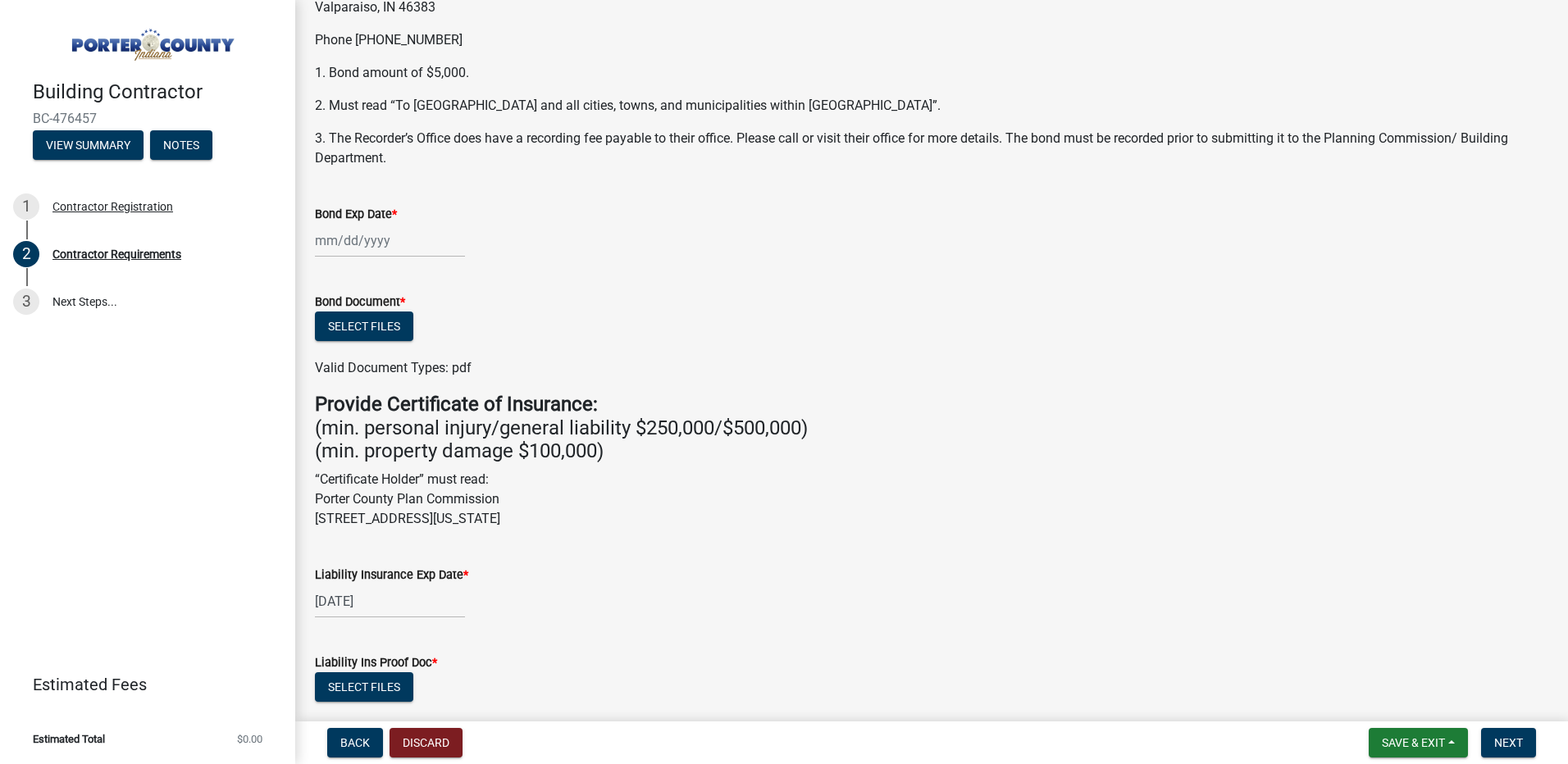
click at [337, 236] on div at bounding box center [390, 240] width 150 height 34
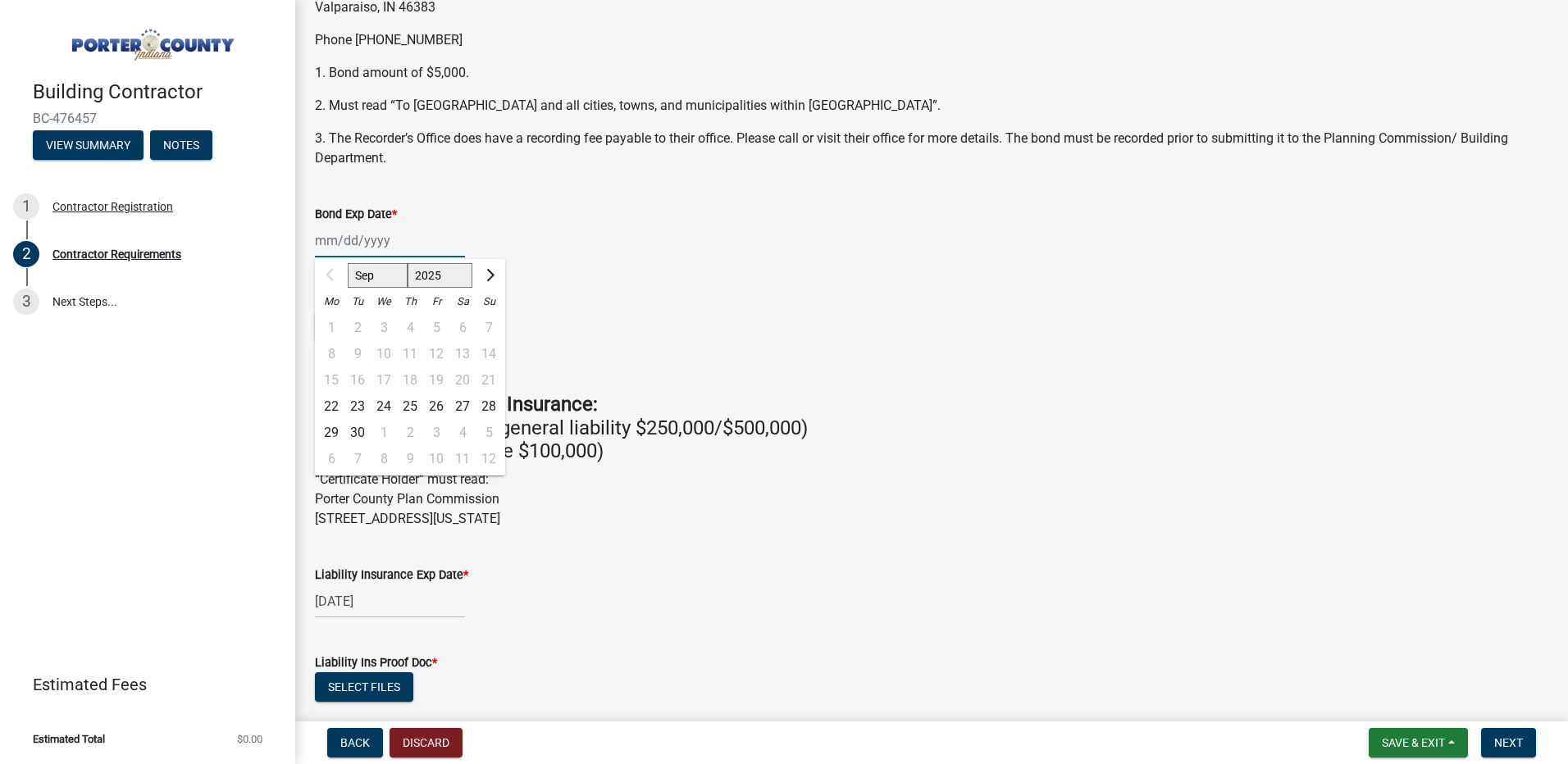
drag, startPoint x: 441, startPoint y: 271, endPoint x: 452, endPoint y: 277, distance: 12.5
click at [441, 271] on select "2025 2026 2027 2028 2029 2030 2031 2032 2033 2034 2035 2036 2037 2038 2039 2040…" at bounding box center [440, 275] width 65 height 25
select select "2026"
click at [408, 263] on select "2025 2026 2027 2028 2029 2030 2031 2032 2033 2034 2035 2036 2037 2038 2039 2040…" at bounding box center [440, 275] width 65 height 25
click at [364, 322] on div "1" at bounding box center [357, 327] width 26 height 26
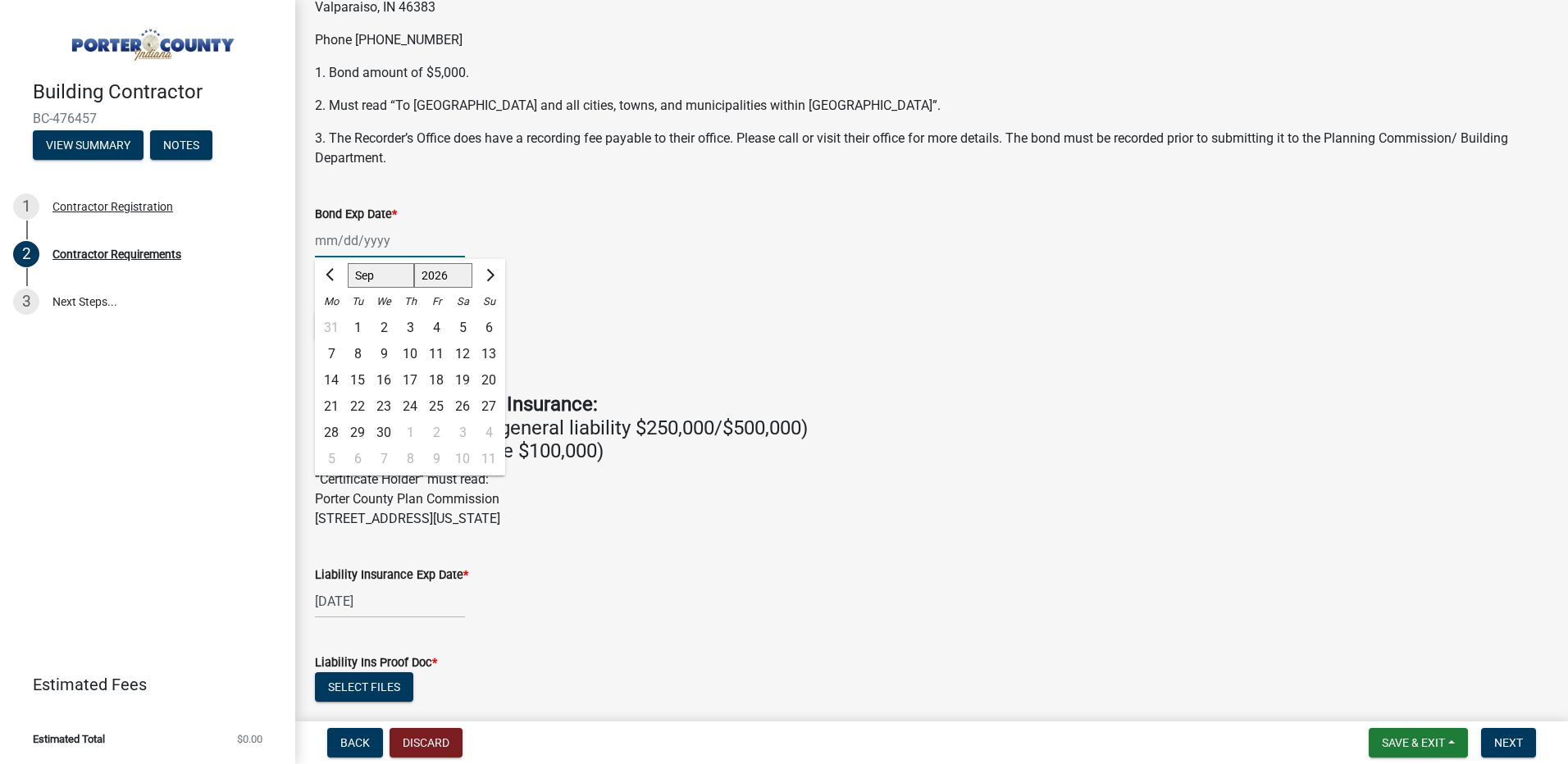
type input "09/01/2026"
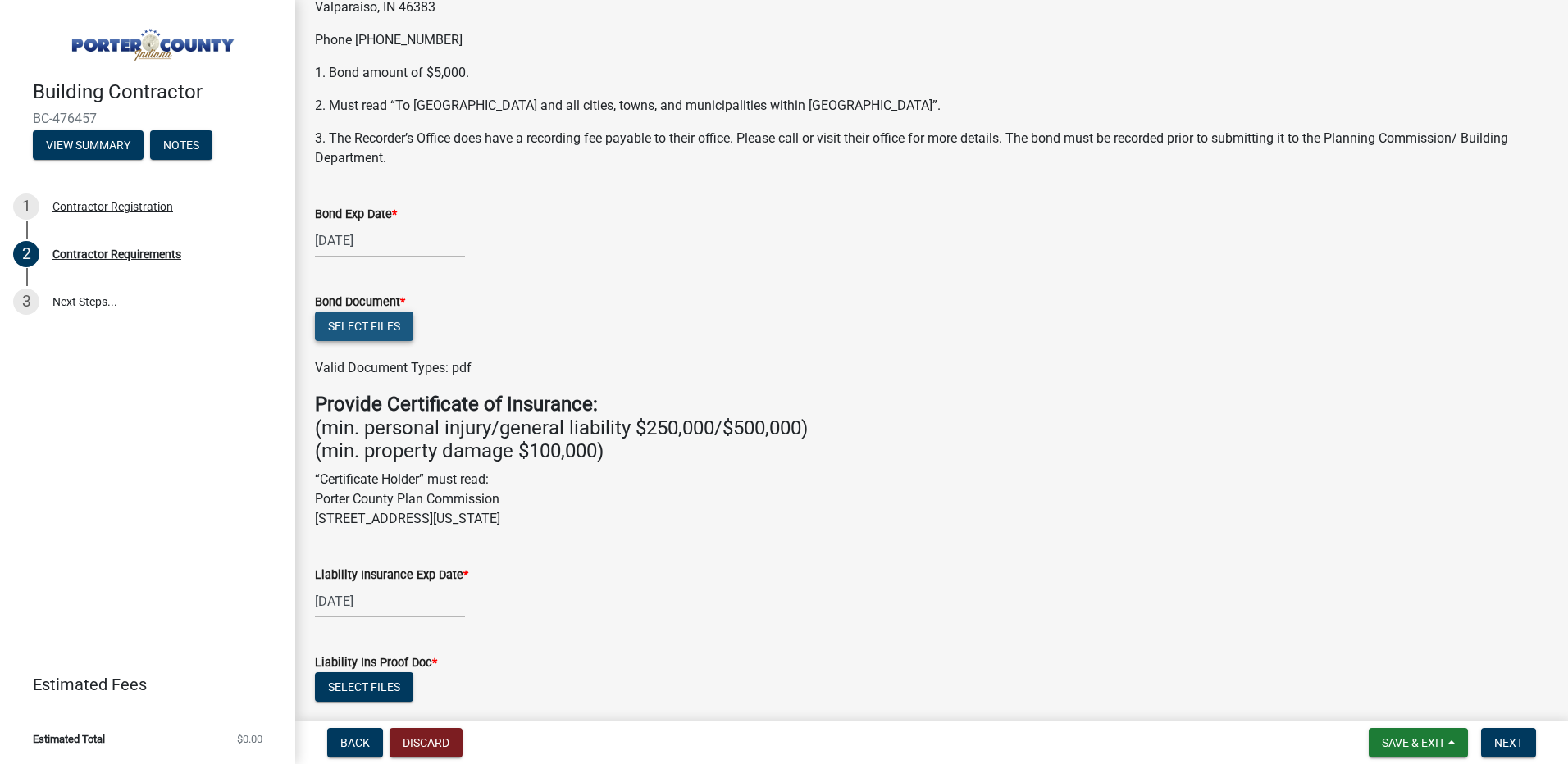
click at [364, 322] on button "Select files" at bounding box center [364, 326] width 99 height 30
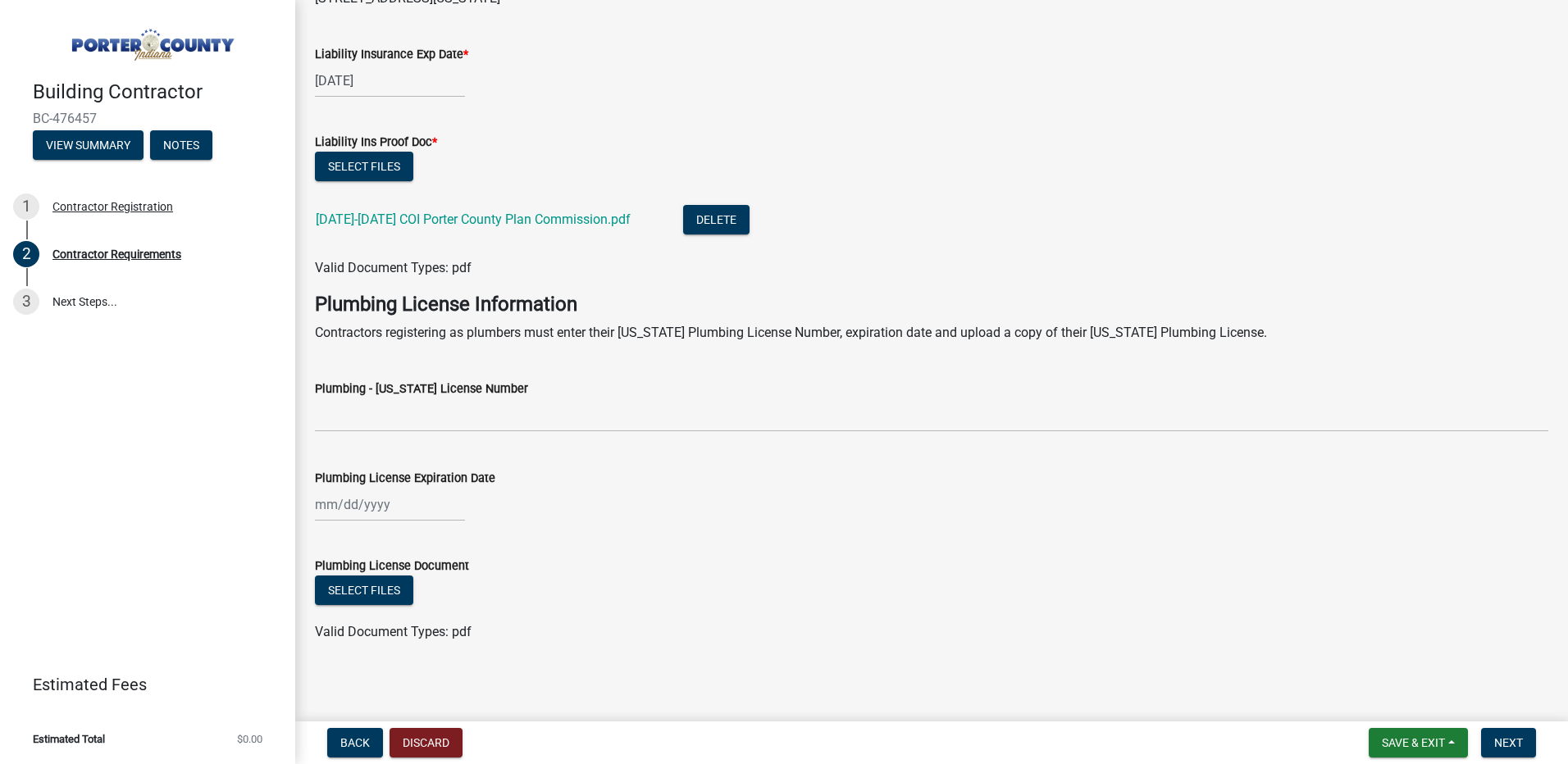
scroll to position [751, 0]
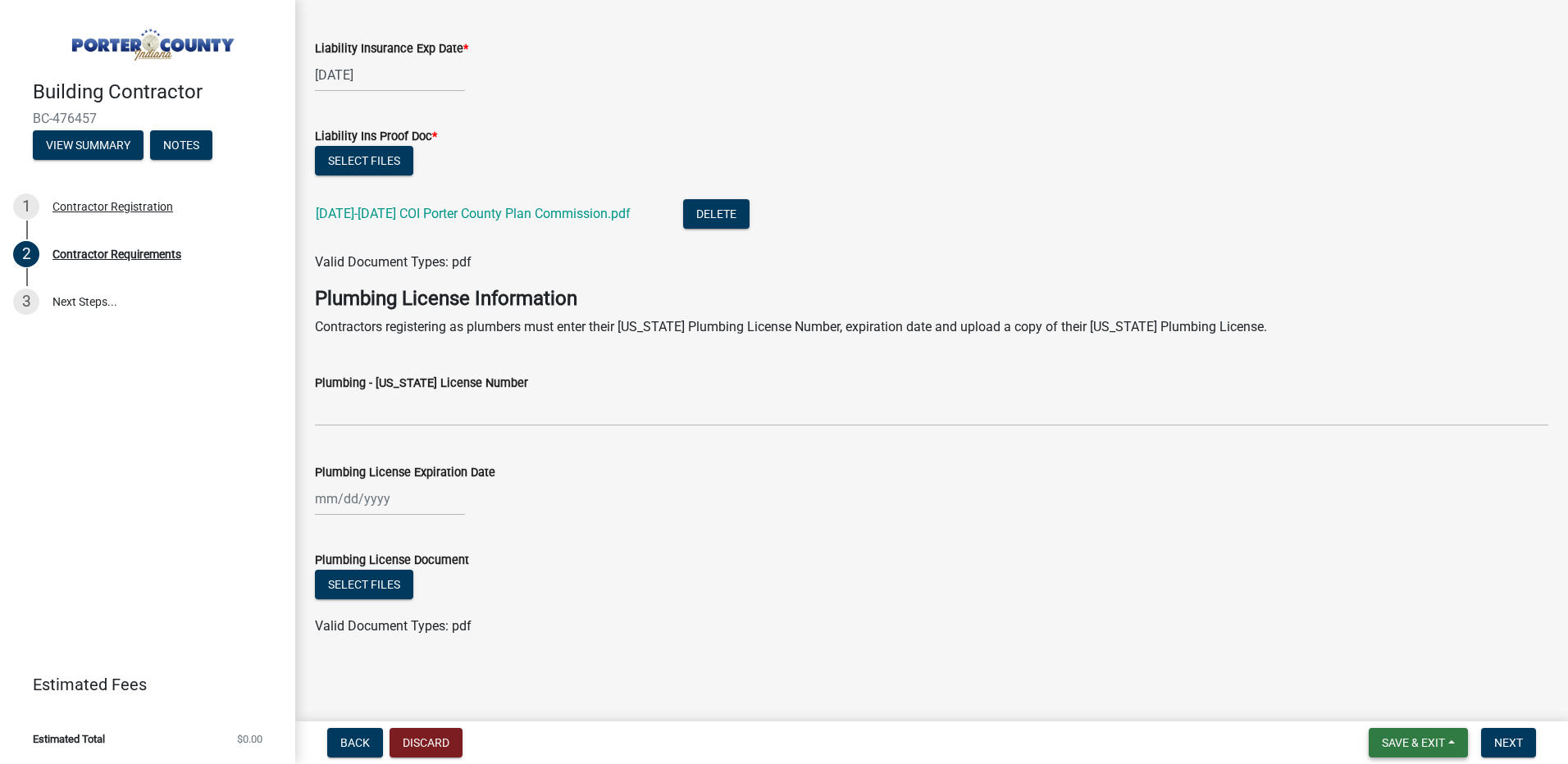
click at [1398, 737] on span "Save & Exit" at bounding box center [1414, 743] width 63 height 13
click at [1351, 653] on button "Save" at bounding box center [1402, 660] width 131 height 39
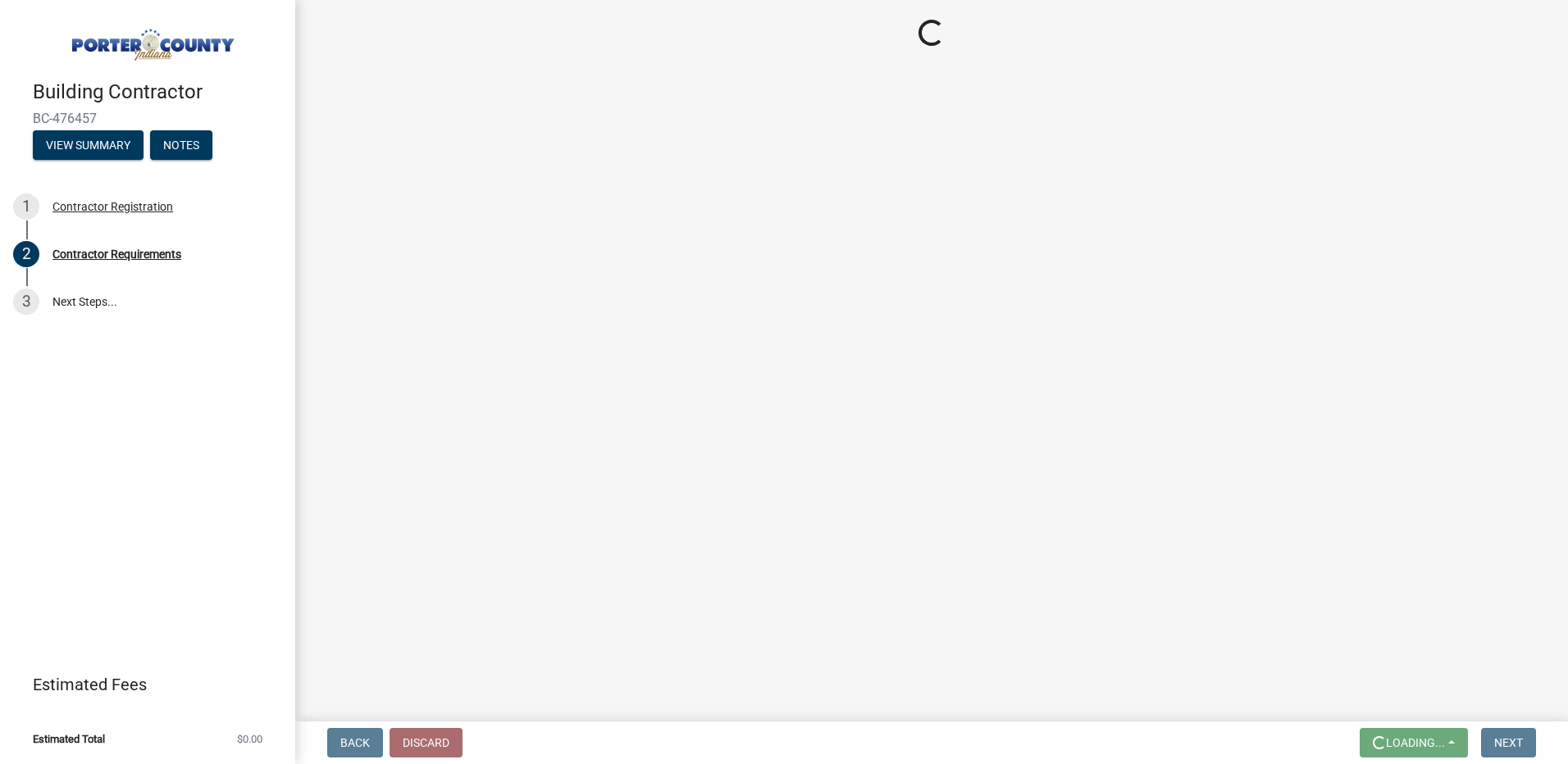
scroll to position [0, 0]
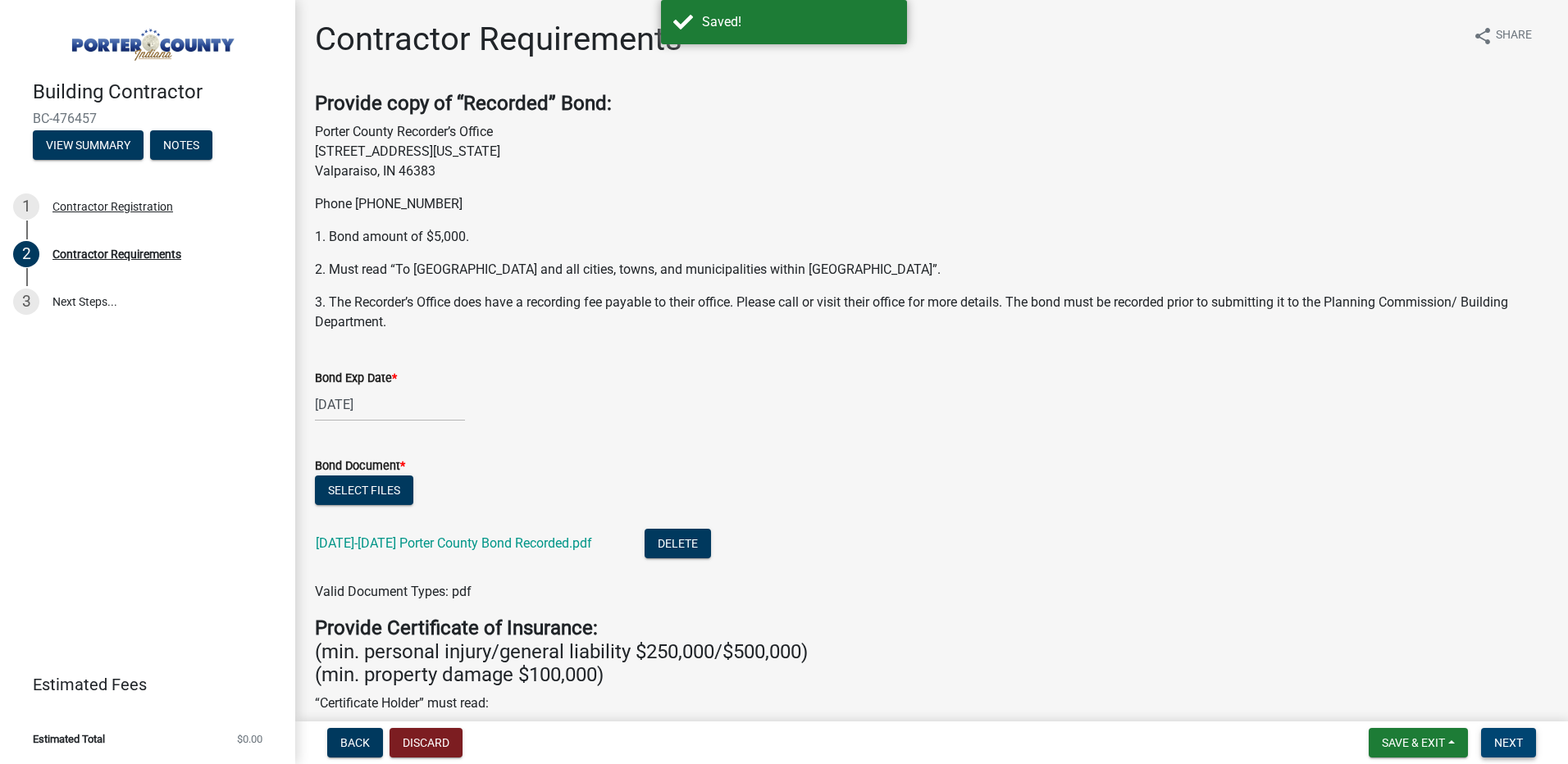
click at [1496, 743] on span "Next" at bounding box center [1509, 743] width 29 height 13
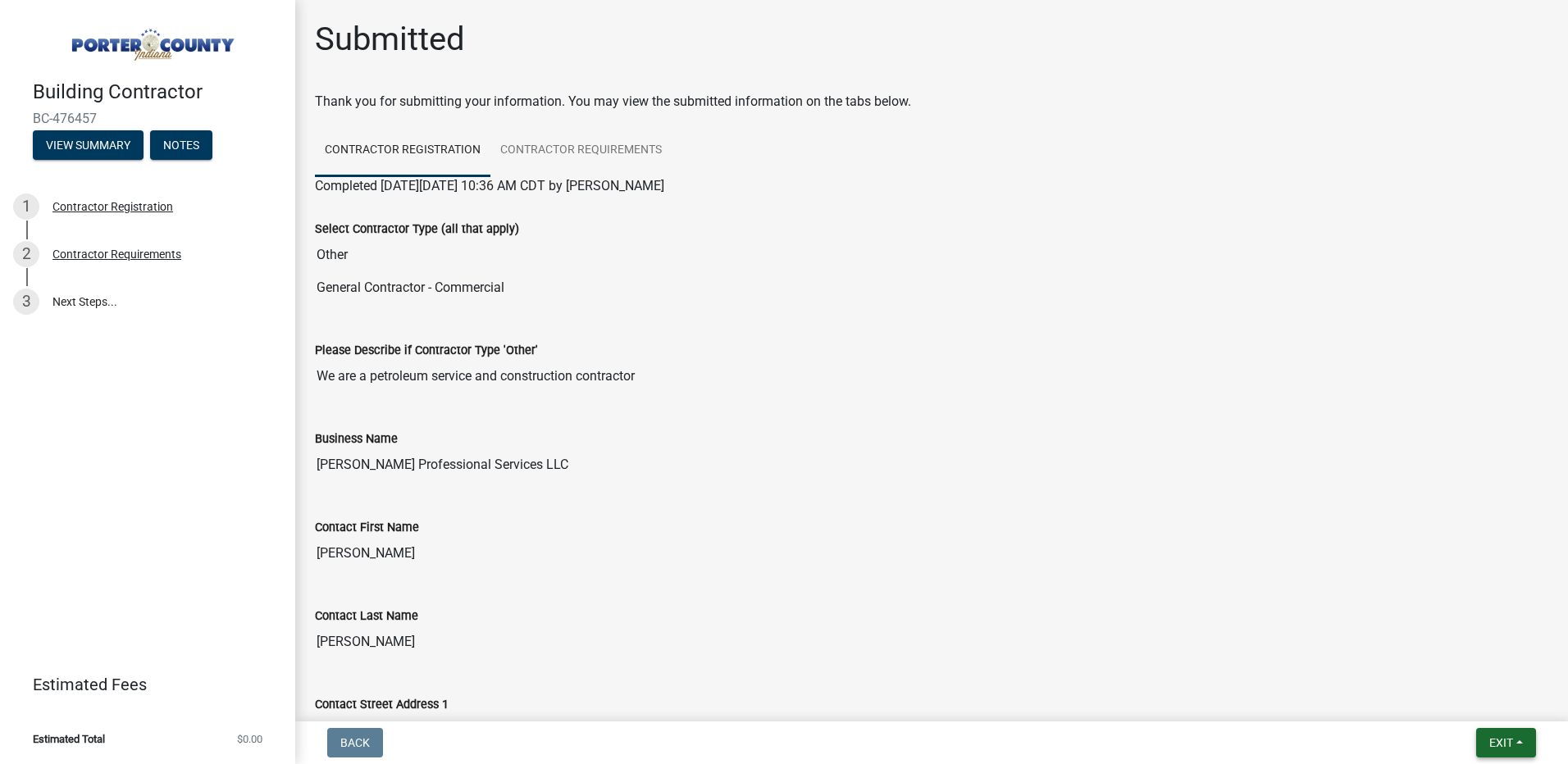
click at [1489, 741] on span "Exit" at bounding box center [1501, 743] width 24 height 13
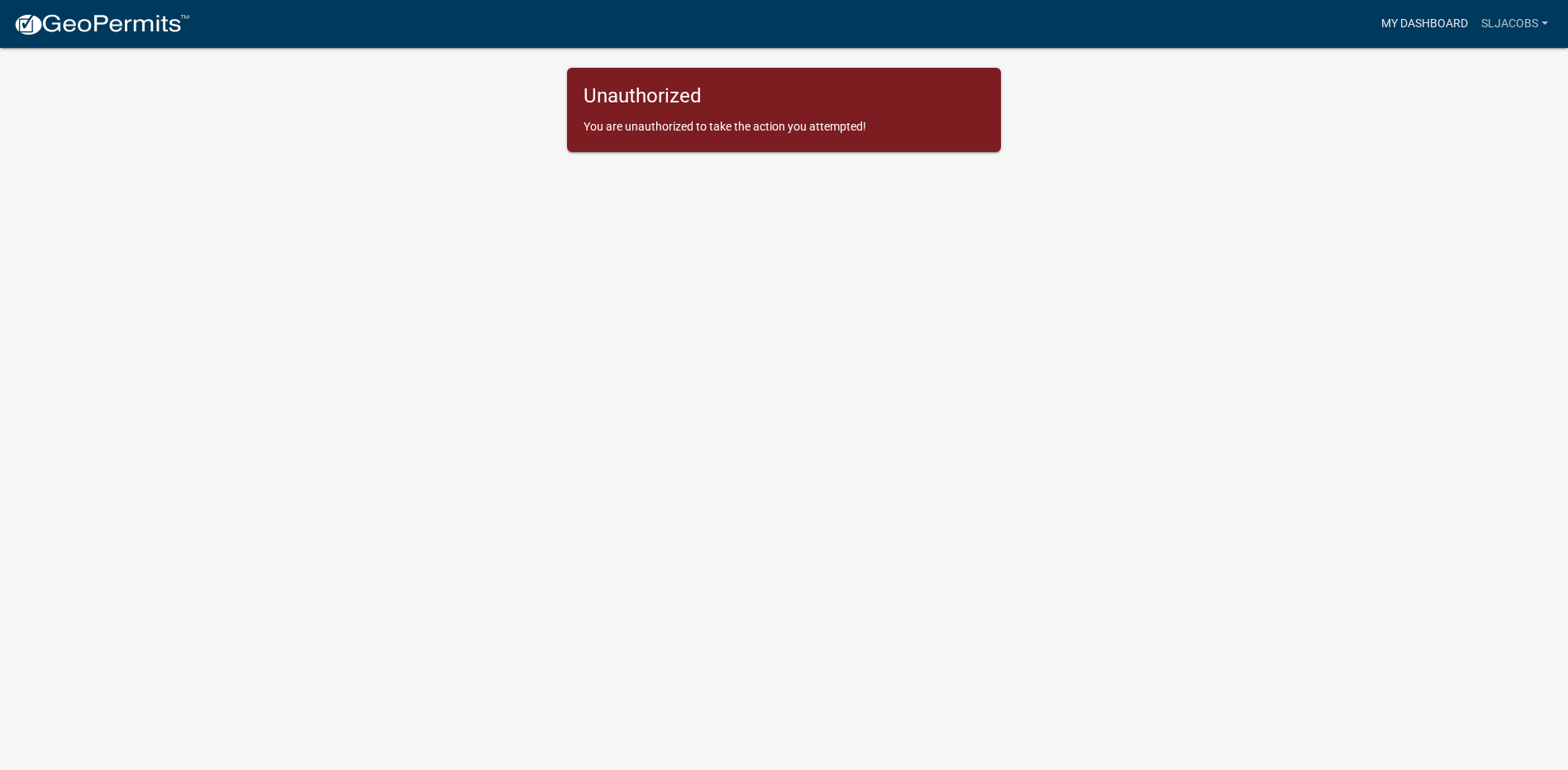
click at [1427, 22] on link "My Dashboard" at bounding box center [1424, 24] width 100 height 31
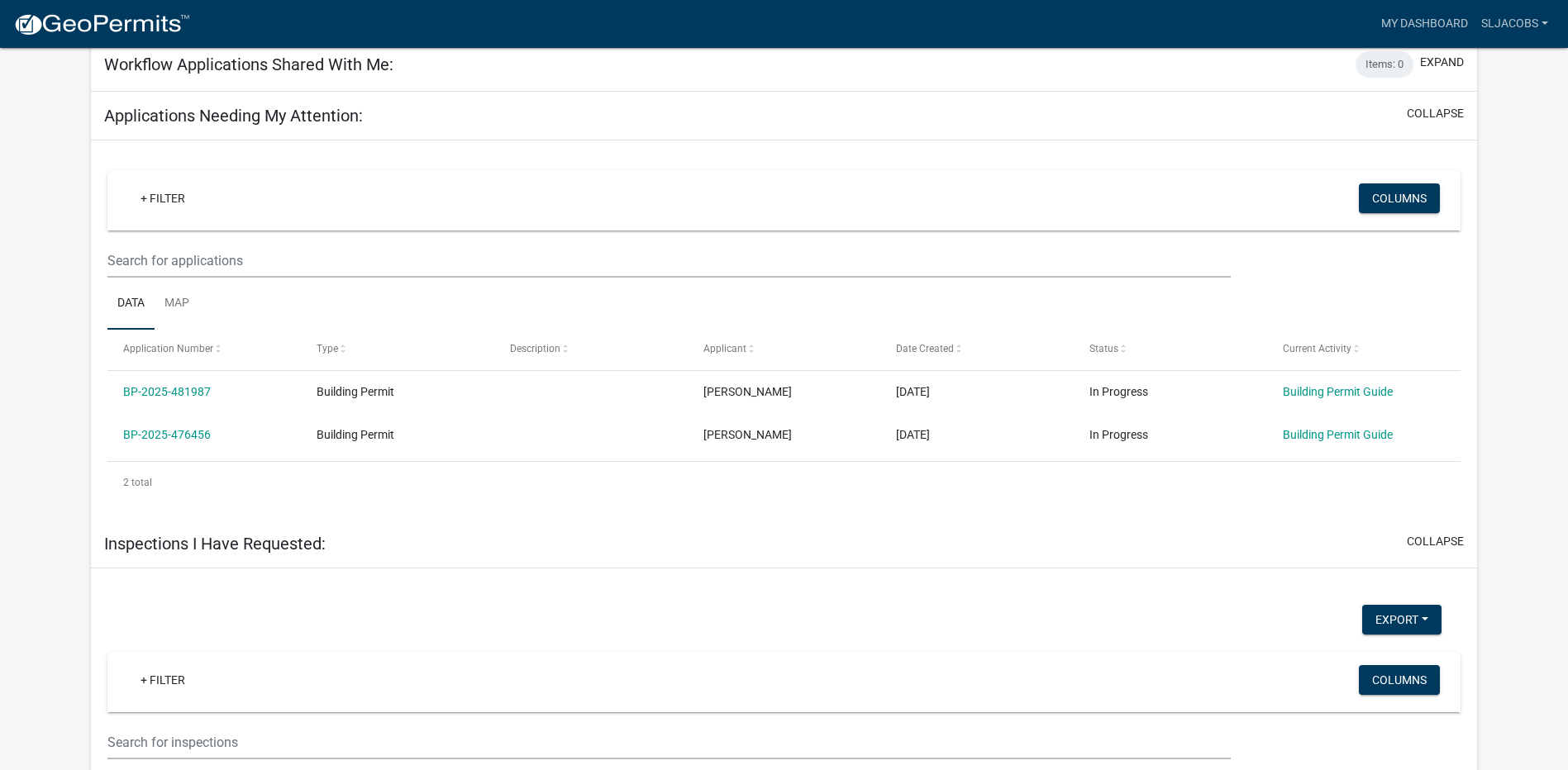
scroll to position [744, 0]
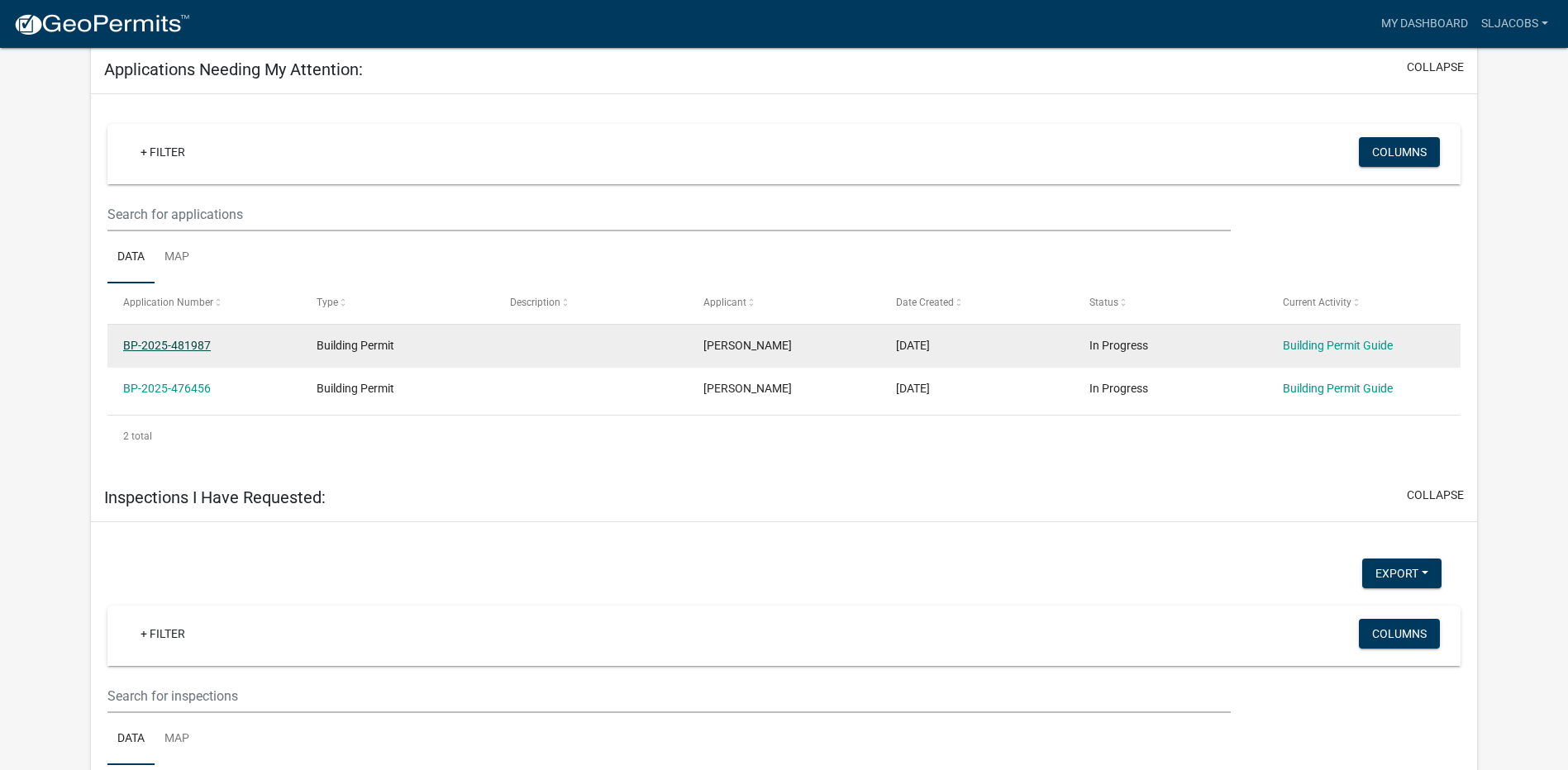
click at [162, 341] on link "BP-2025-481987" at bounding box center [166, 345] width 88 height 14
